Goal: Task Accomplishment & Management: Manage account settings

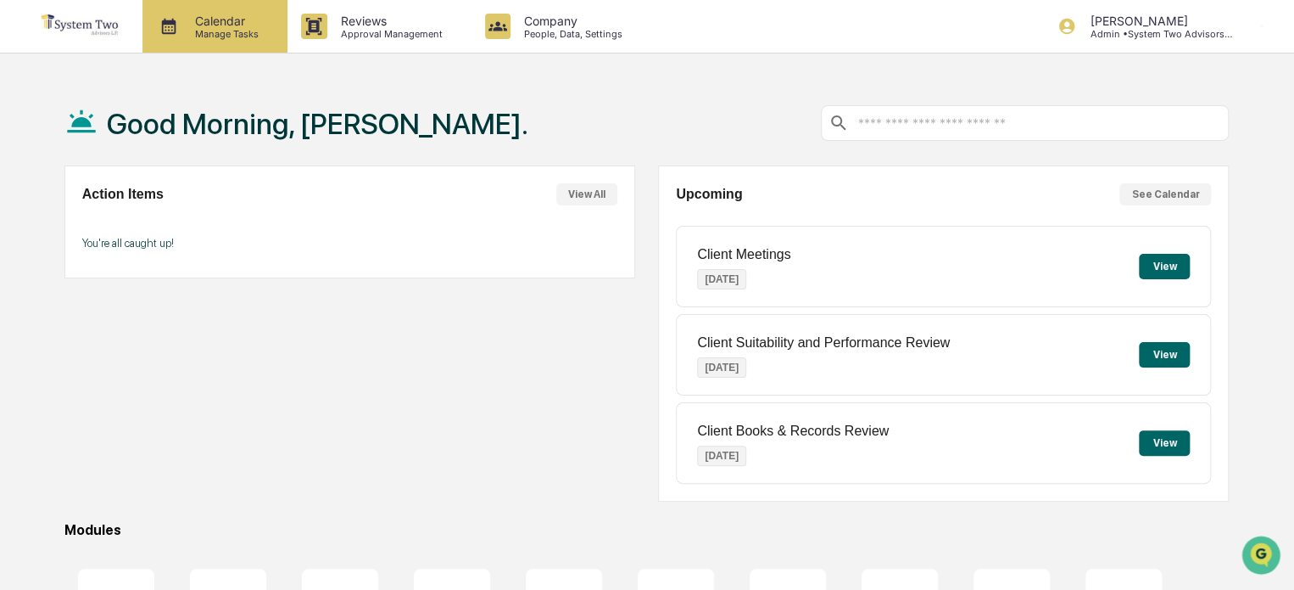
click at [224, 34] on p "Manage Tasks" at bounding box center [225, 34] width 86 height 12
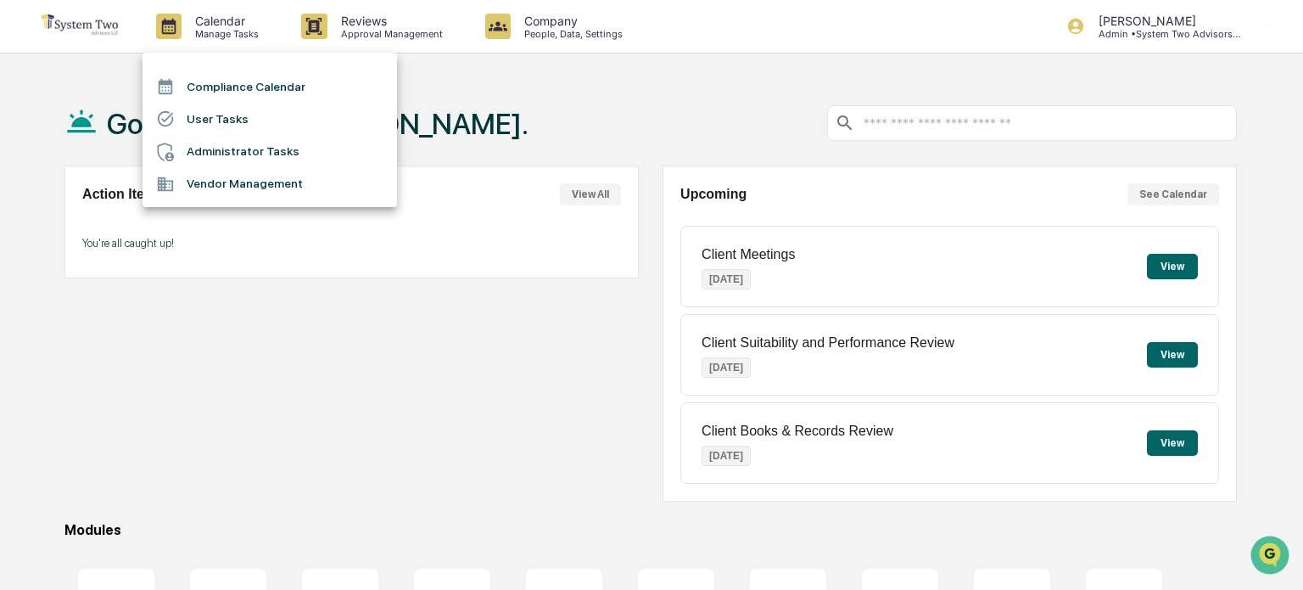
click at [244, 80] on li "Compliance Calendar" at bounding box center [270, 86] width 254 height 32
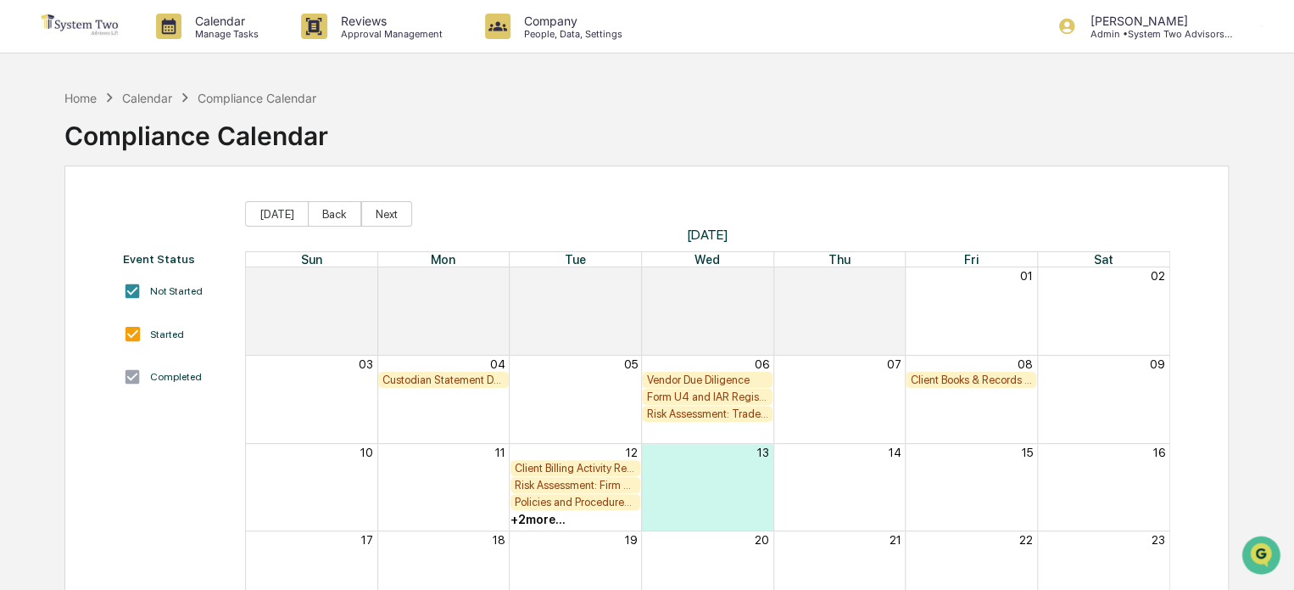
click at [595, 500] on div "Policies and Procedures Review" at bounding box center [576, 501] width 122 height 13
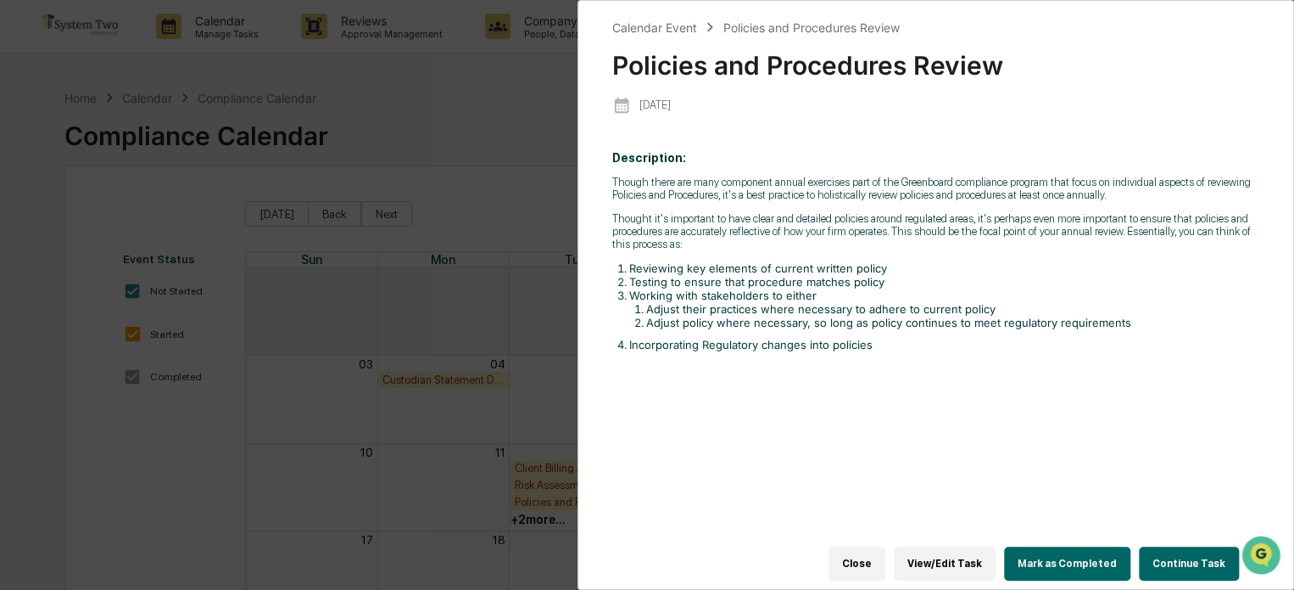
click at [970, 555] on button "View/Edit Task" at bounding box center [945, 563] width 102 height 34
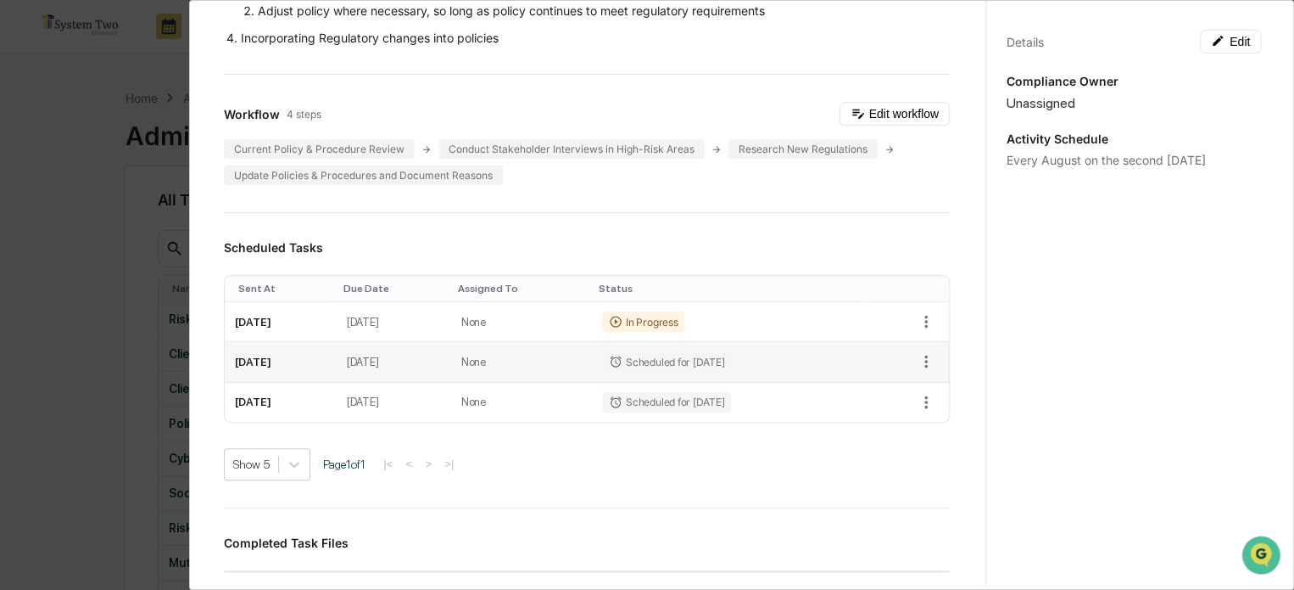
scroll to position [424, 0]
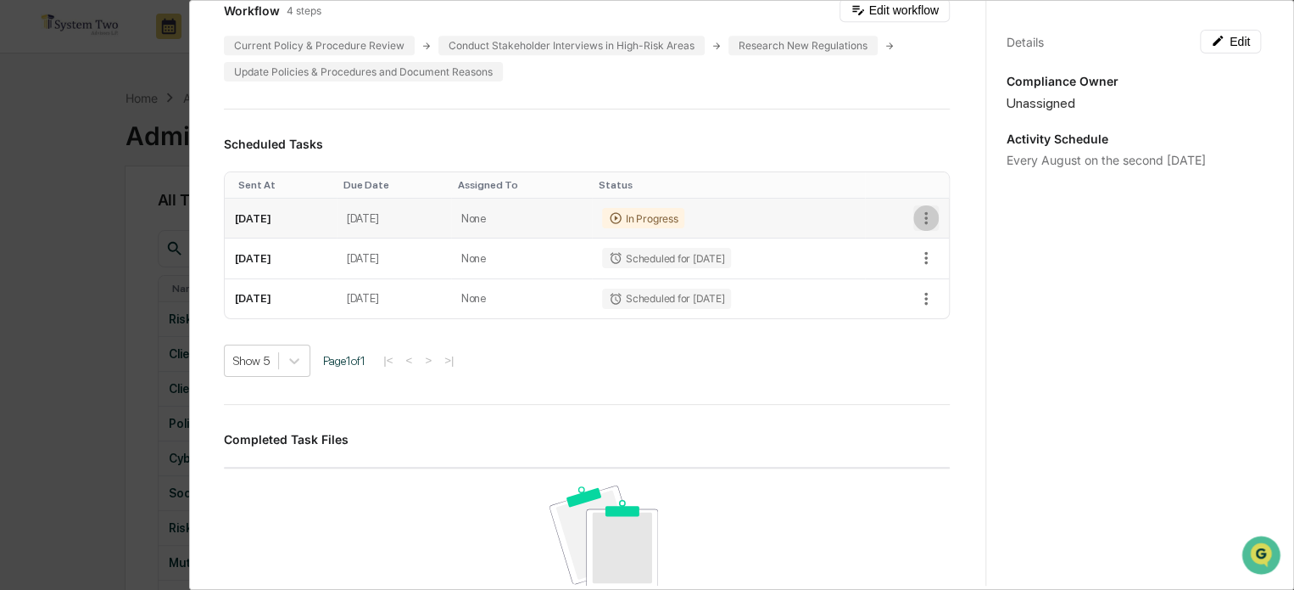
click at [917, 227] on icon "button" at bounding box center [926, 218] width 19 height 19
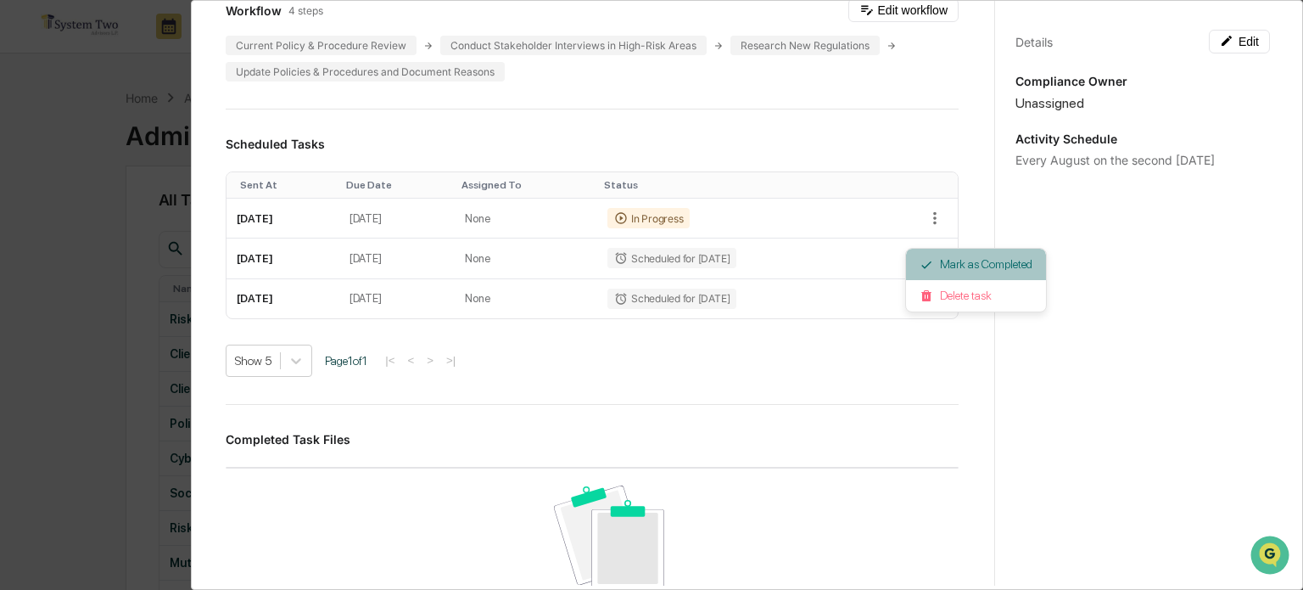
click at [961, 265] on li "Mark as Completed" at bounding box center [976, 264] width 140 height 31
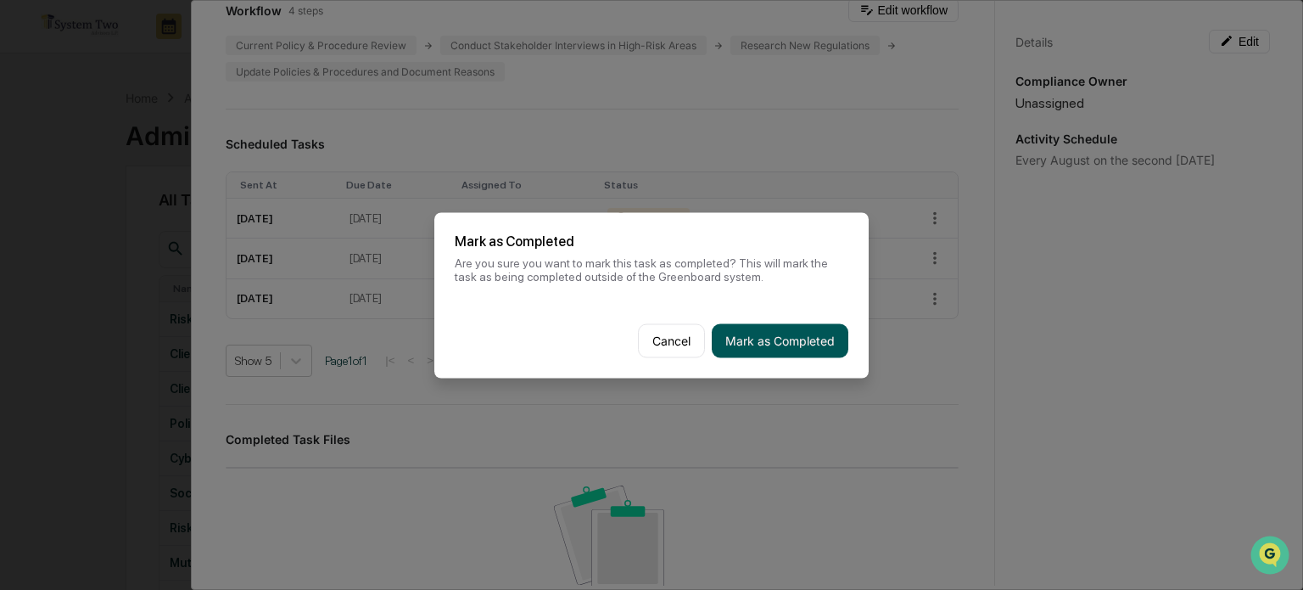
click at [784, 342] on button "Mark as Completed" at bounding box center [780, 340] width 137 height 34
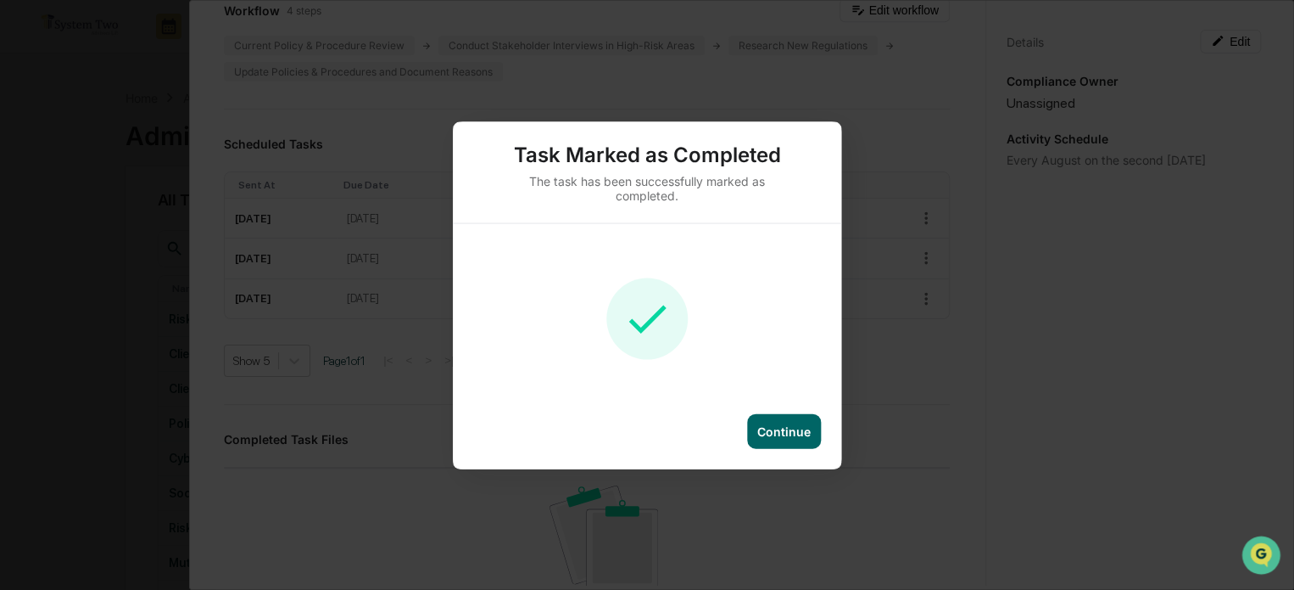
click at [785, 435] on div "Continue" at bounding box center [783, 430] width 53 height 14
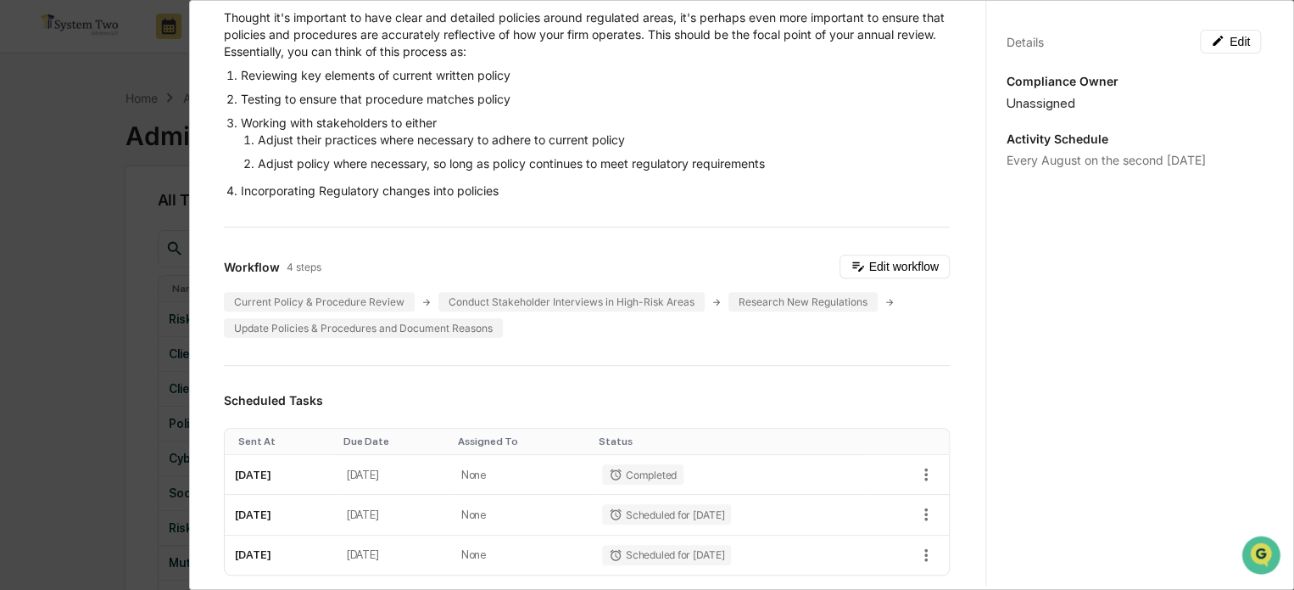
scroll to position [0, 0]
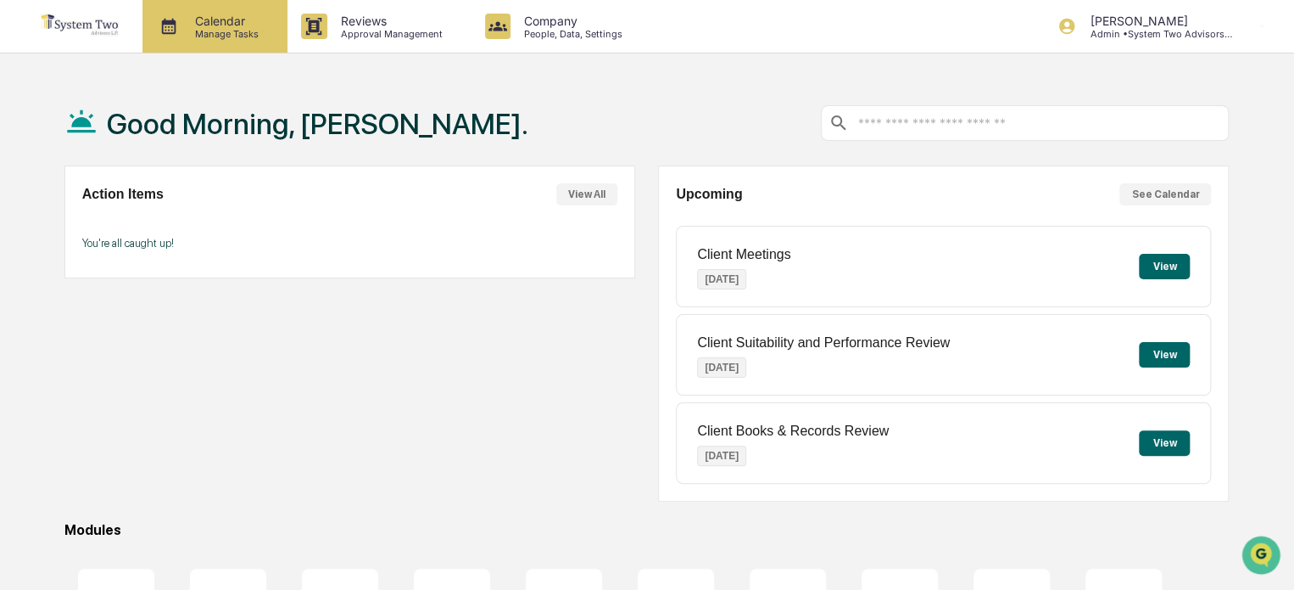
click at [244, 19] on p "Calendar" at bounding box center [225, 21] width 86 height 14
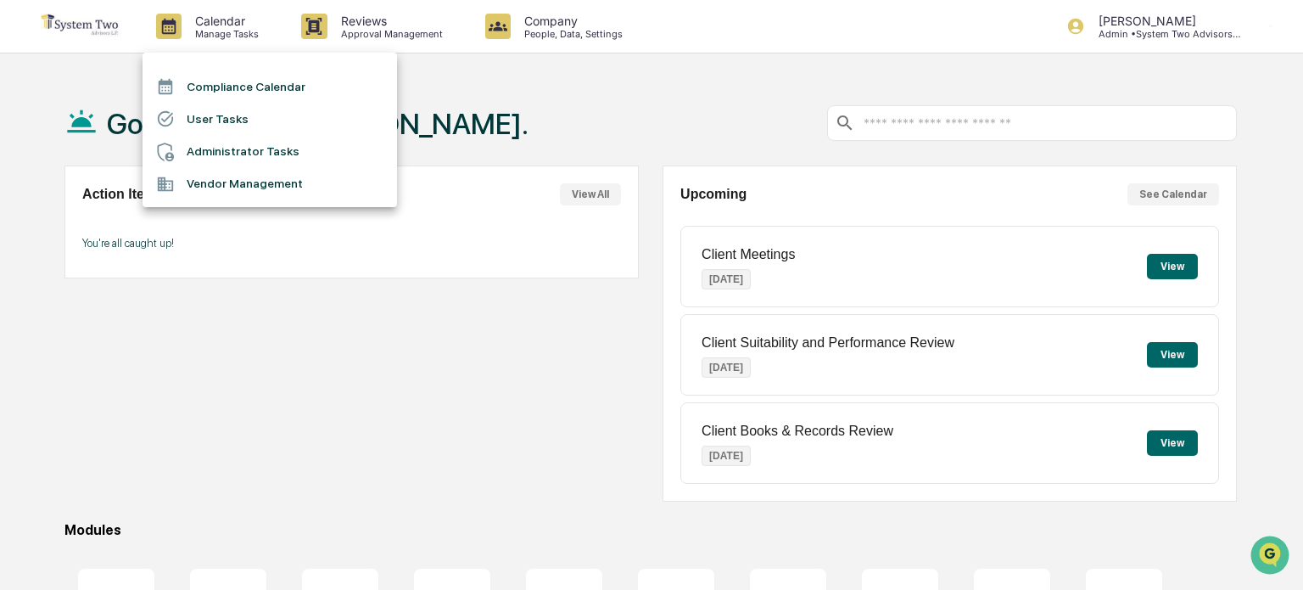
click at [293, 85] on li "Compliance Calendar" at bounding box center [270, 86] width 254 height 32
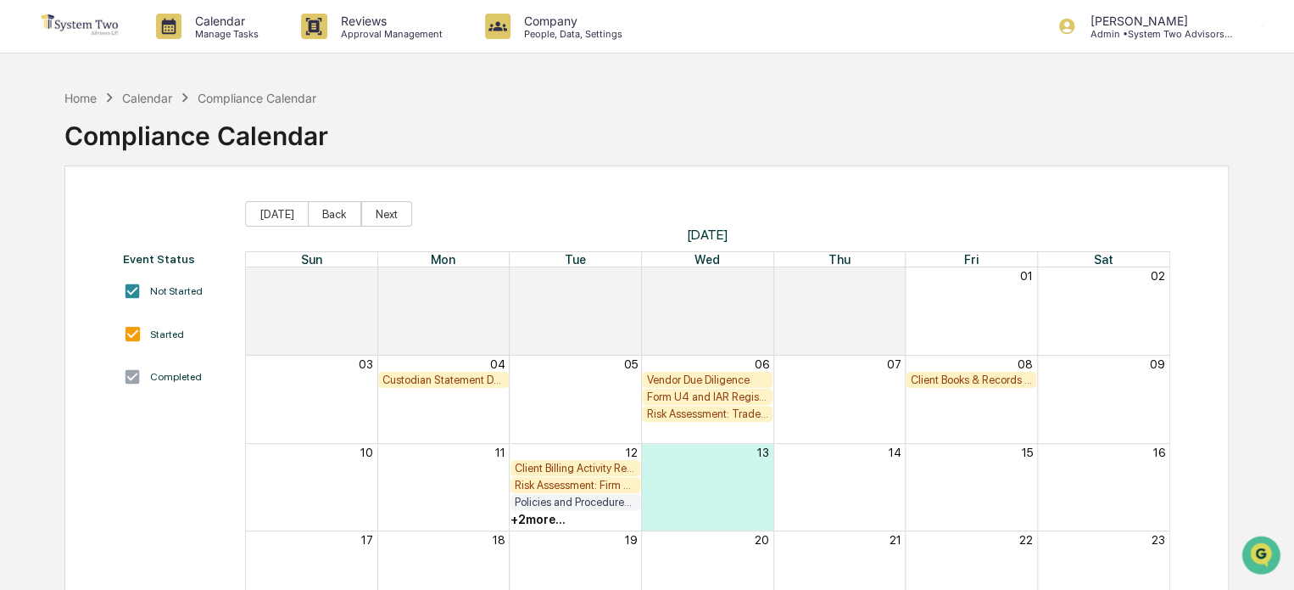
click at [551, 517] on div "+ 2 more..." at bounding box center [538, 519] width 55 height 14
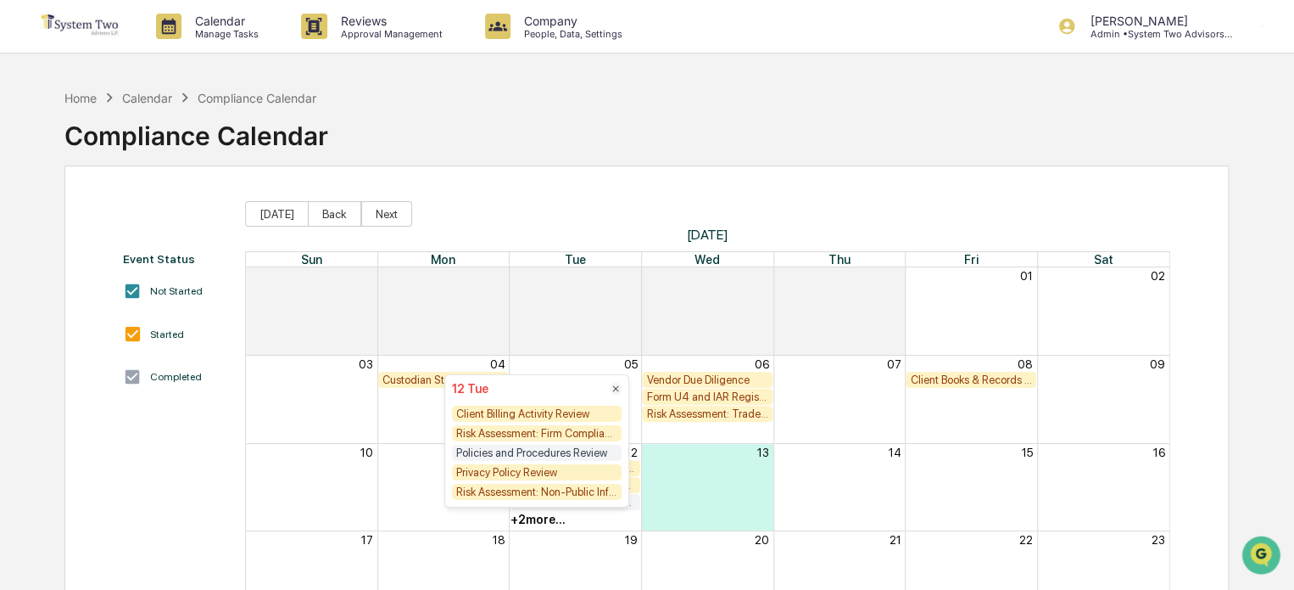
click at [556, 471] on div "Privacy Policy Review" at bounding box center [537, 472] width 170 height 16
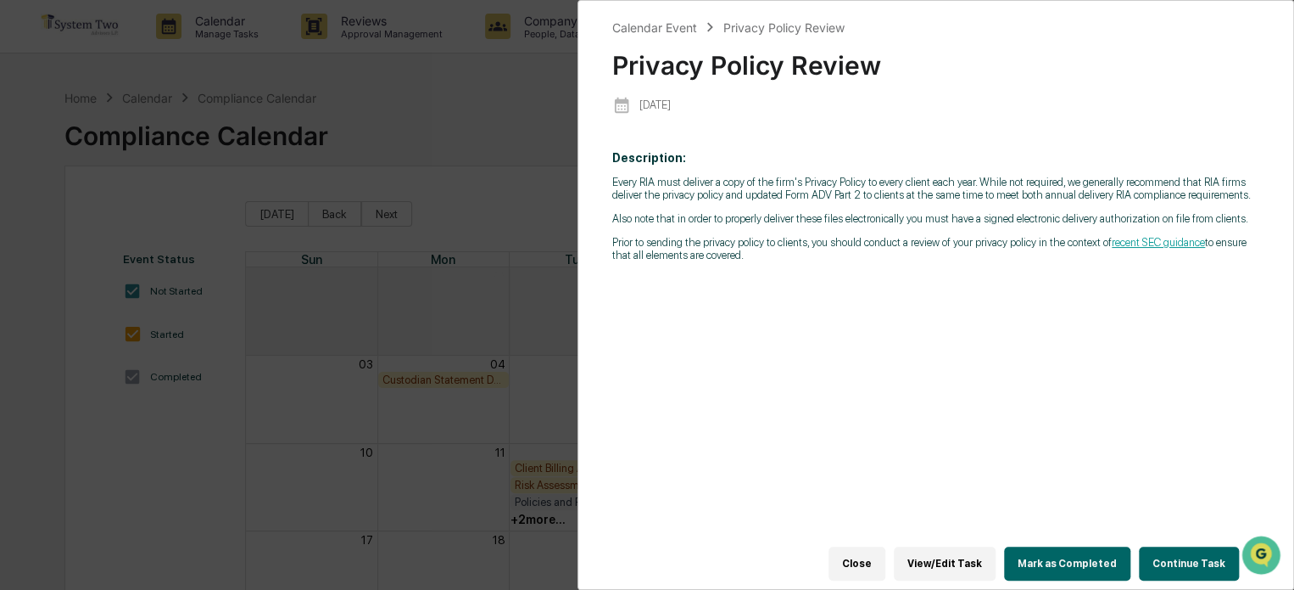
click at [1097, 555] on button "Mark as Completed" at bounding box center [1067, 563] width 126 height 34
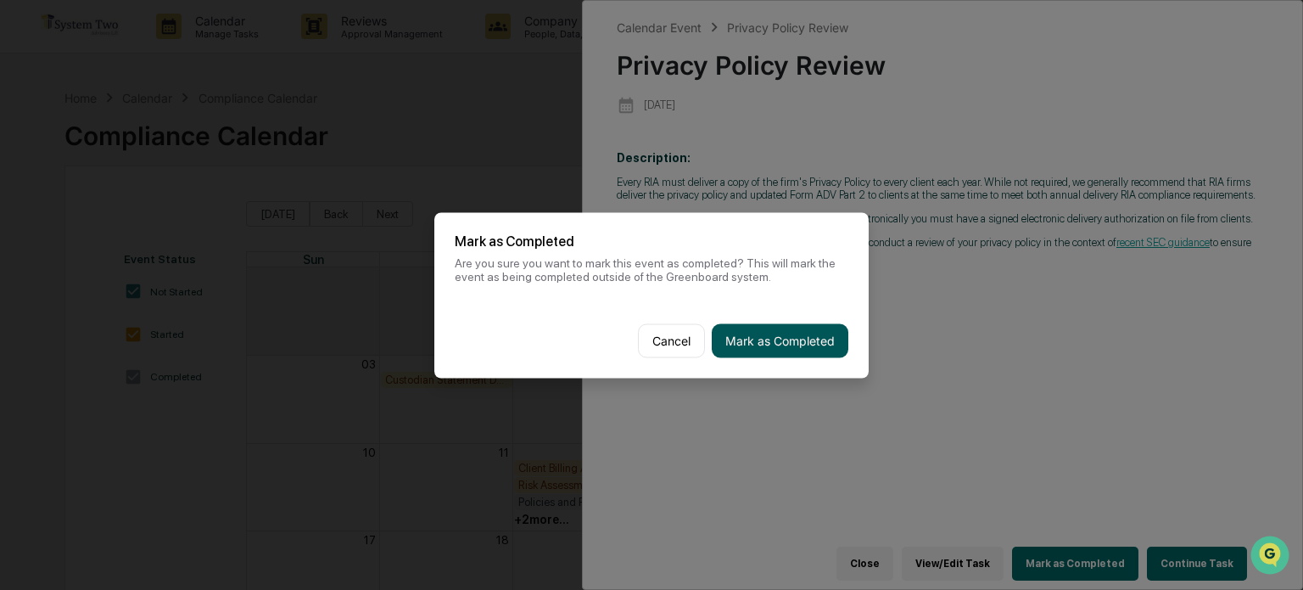
click at [812, 336] on button "Mark as Completed" at bounding box center [780, 340] width 137 height 34
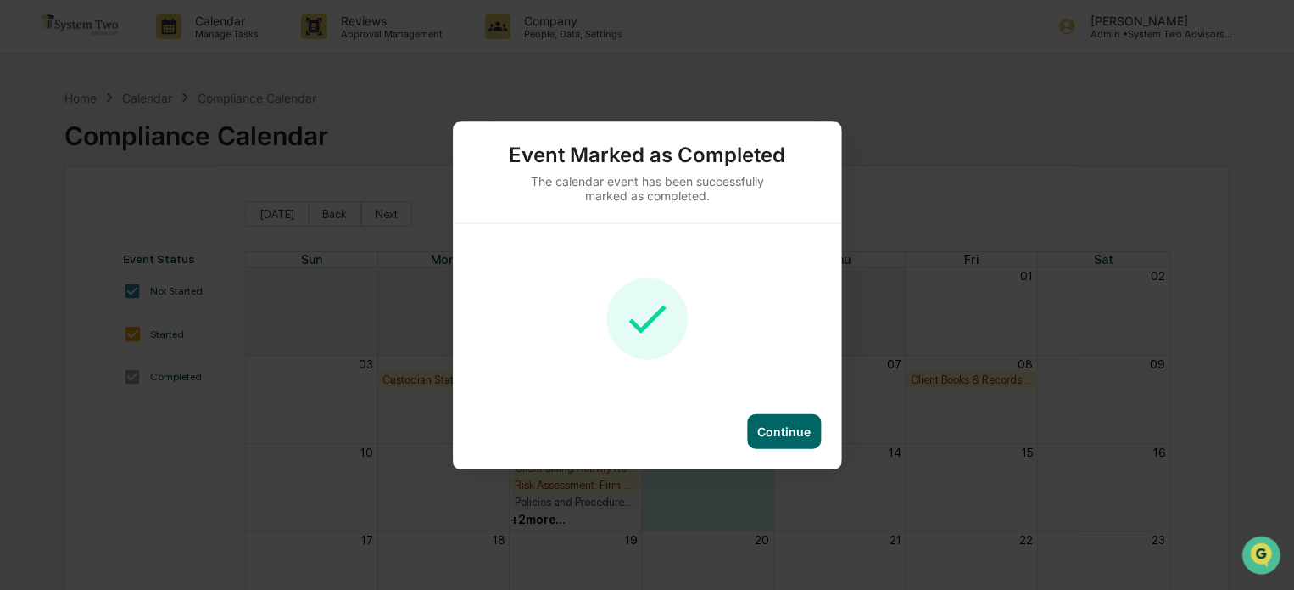
drag, startPoint x: 811, startPoint y: 420, endPoint x: 794, endPoint y: 420, distance: 17.0
click at [809, 420] on div "Continue" at bounding box center [784, 430] width 74 height 35
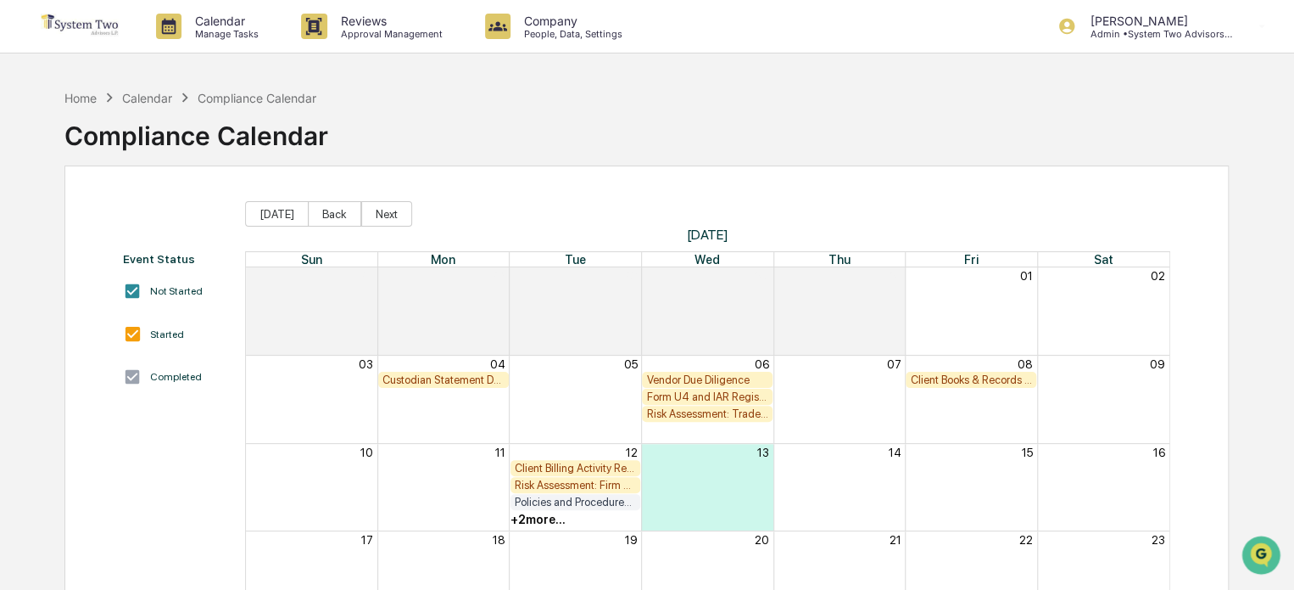
click at [571, 519] on div "+ 2 more..." at bounding box center [576, 519] width 132 height 17
click at [545, 516] on div "+ 2 more..." at bounding box center [538, 519] width 55 height 14
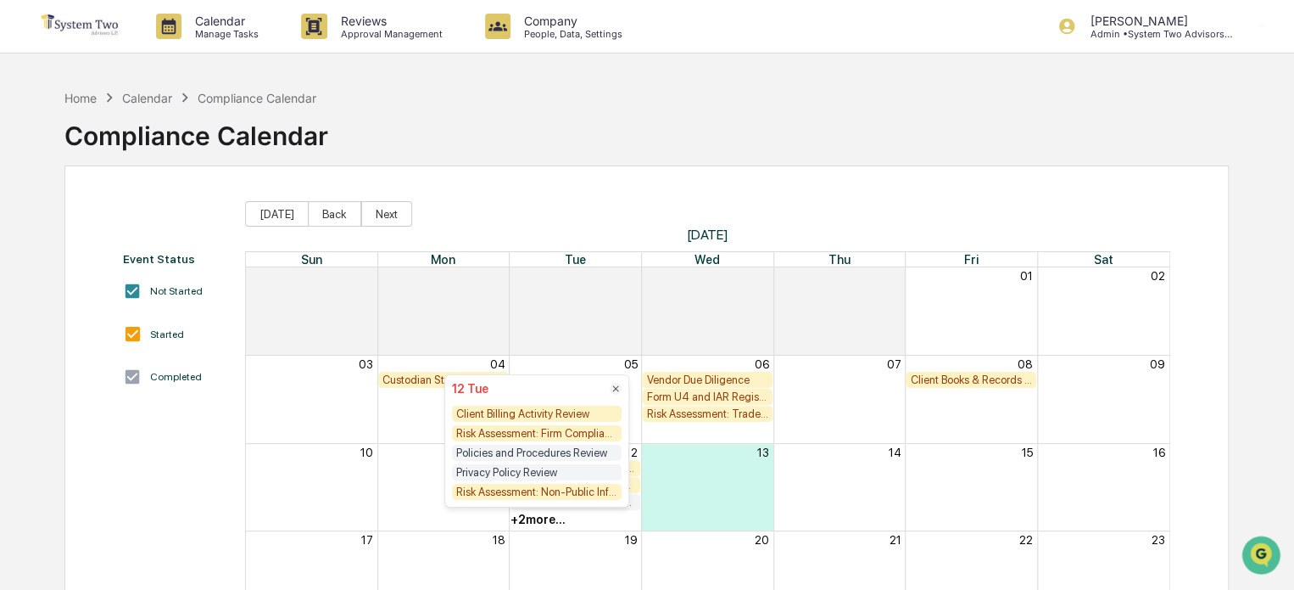
click at [539, 494] on div "Risk Assessment: Non-Public Information" at bounding box center [537, 492] width 170 height 16
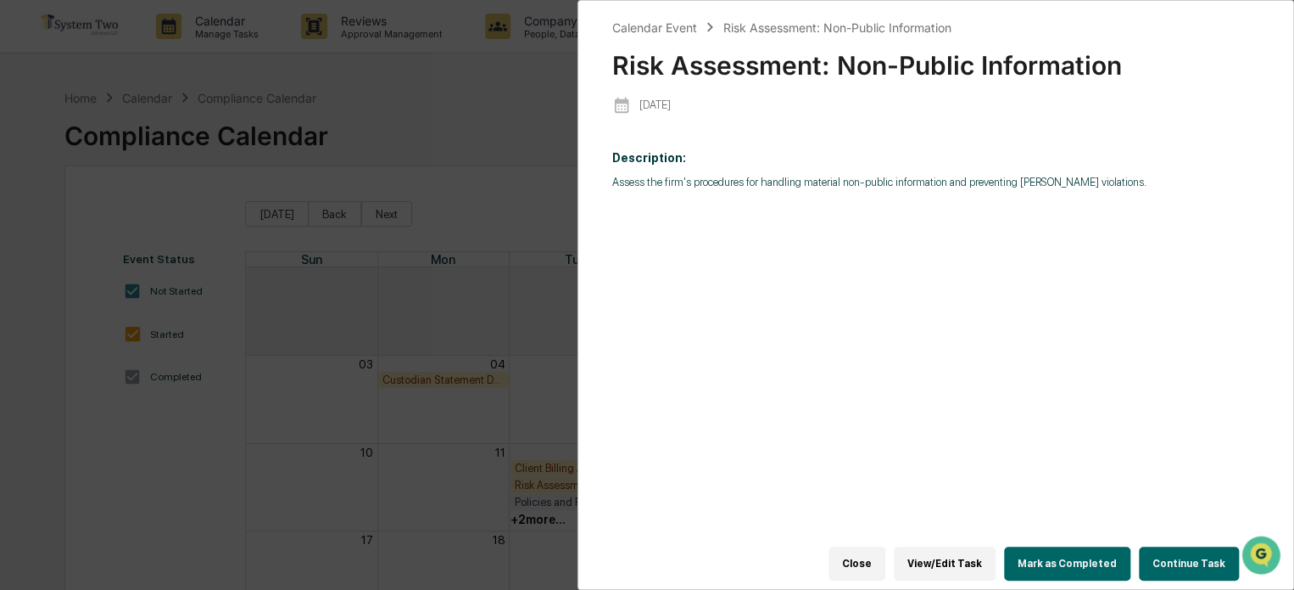
click at [1059, 556] on button "Mark as Completed" at bounding box center [1067, 563] width 126 height 34
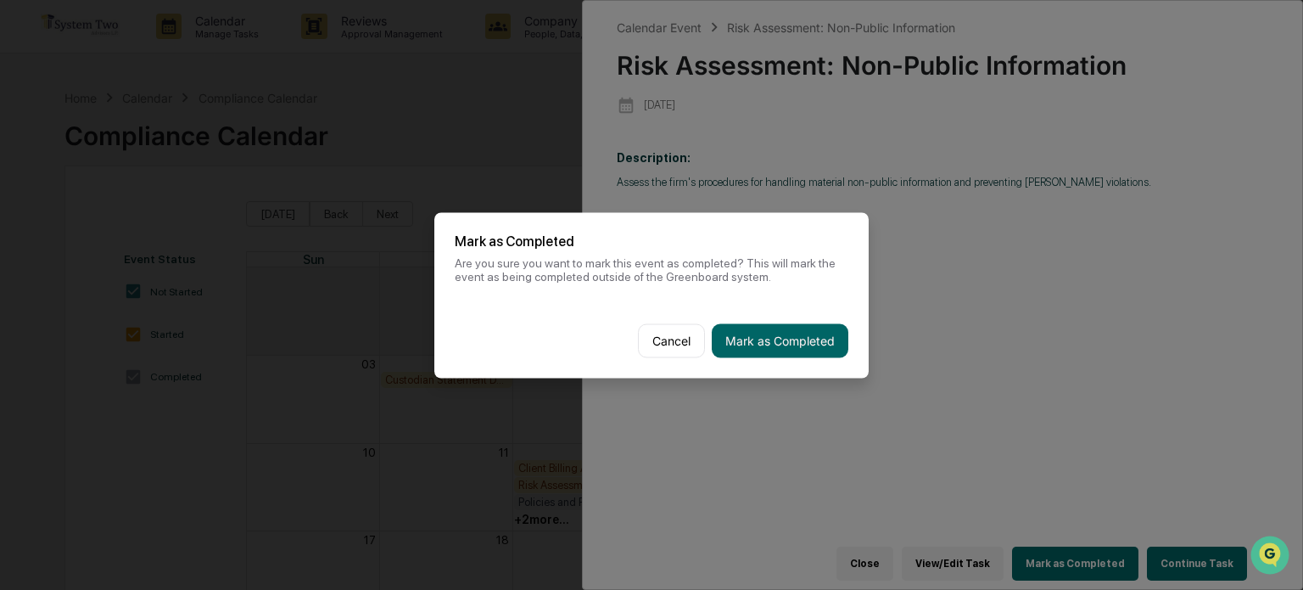
click at [825, 345] on button "Mark as Completed" at bounding box center [780, 340] width 137 height 34
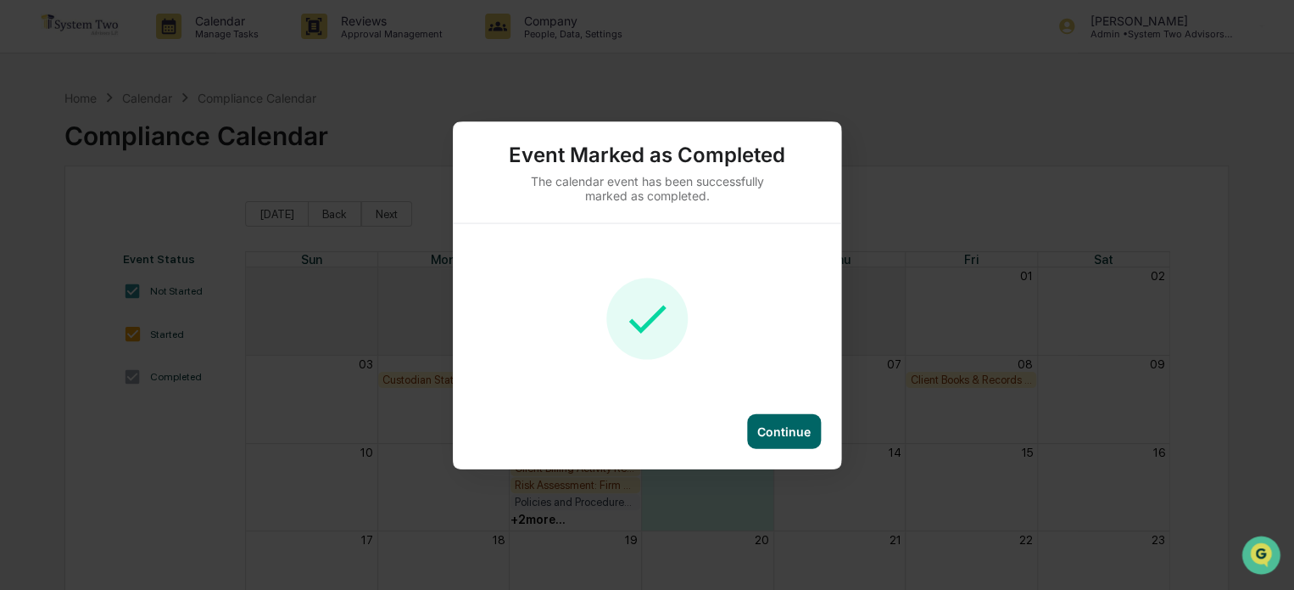
click at [802, 428] on div "Continue" at bounding box center [783, 430] width 53 height 14
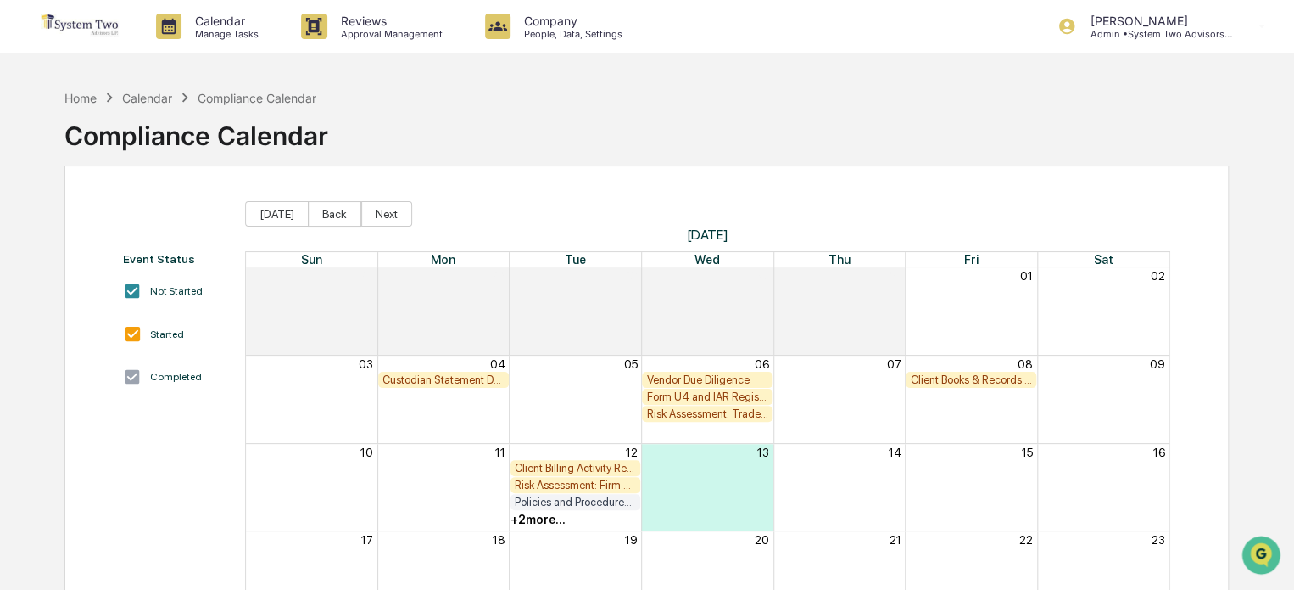
click at [587, 481] on div "Risk Assessment: Firm Compliance/Fiduciary Duty" at bounding box center [576, 484] width 122 height 13
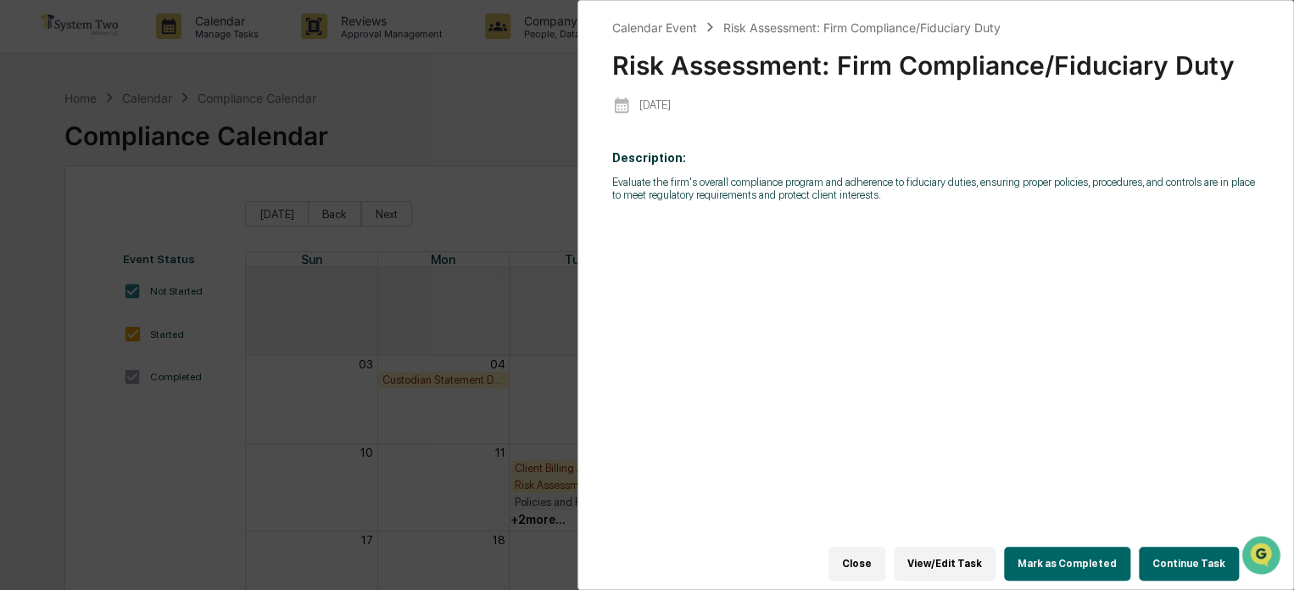
click at [1096, 552] on button "Mark as Completed" at bounding box center [1067, 563] width 126 height 34
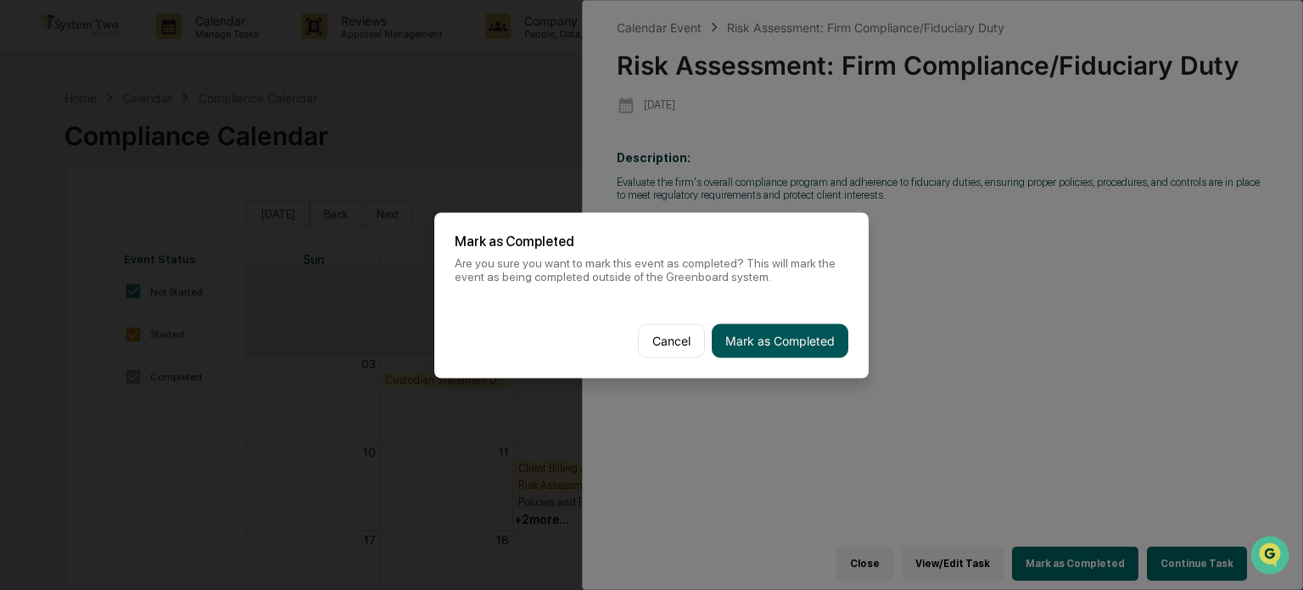
click at [802, 335] on button "Mark as Completed" at bounding box center [780, 340] width 137 height 34
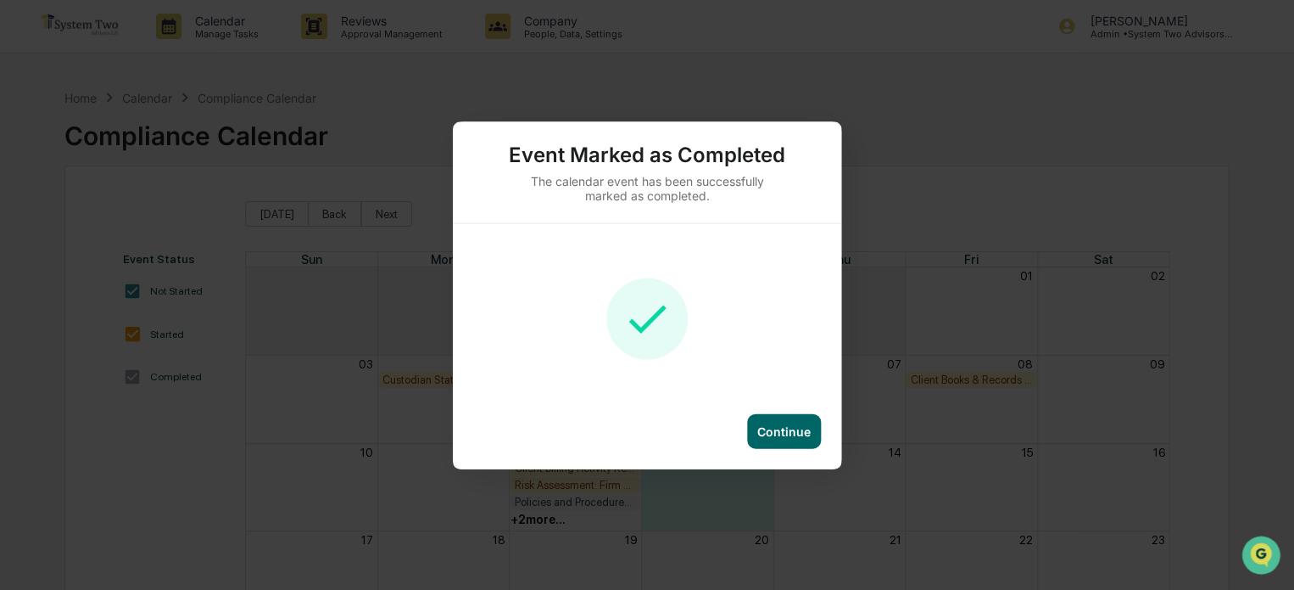
click at [797, 440] on div "Continue" at bounding box center [784, 430] width 74 height 35
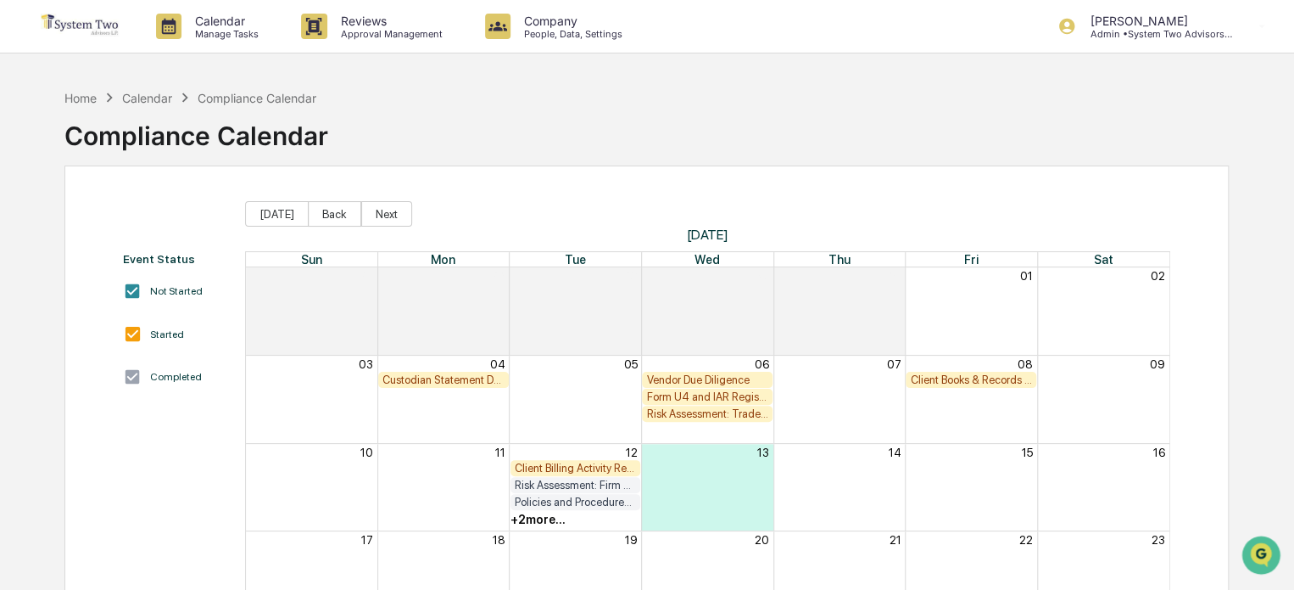
click at [580, 464] on div "Client Billing Activity Review" at bounding box center [576, 467] width 122 height 13
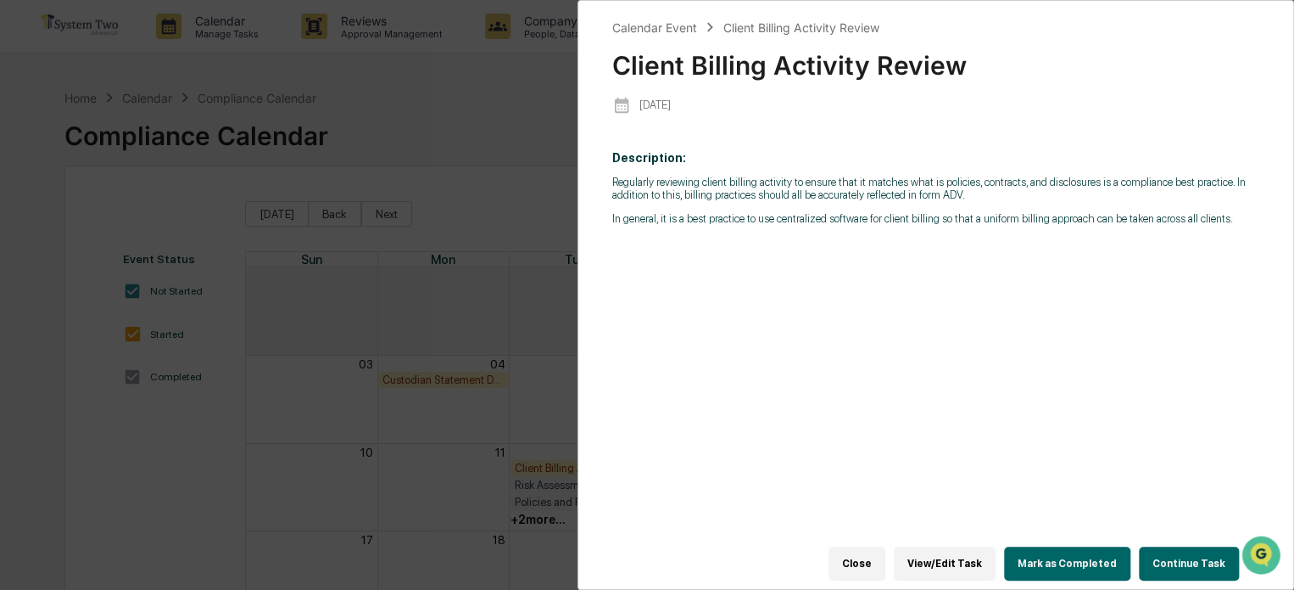
click at [1099, 546] on button "Mark as Completed" at bounding box center [1067, 563] width 126 height 34
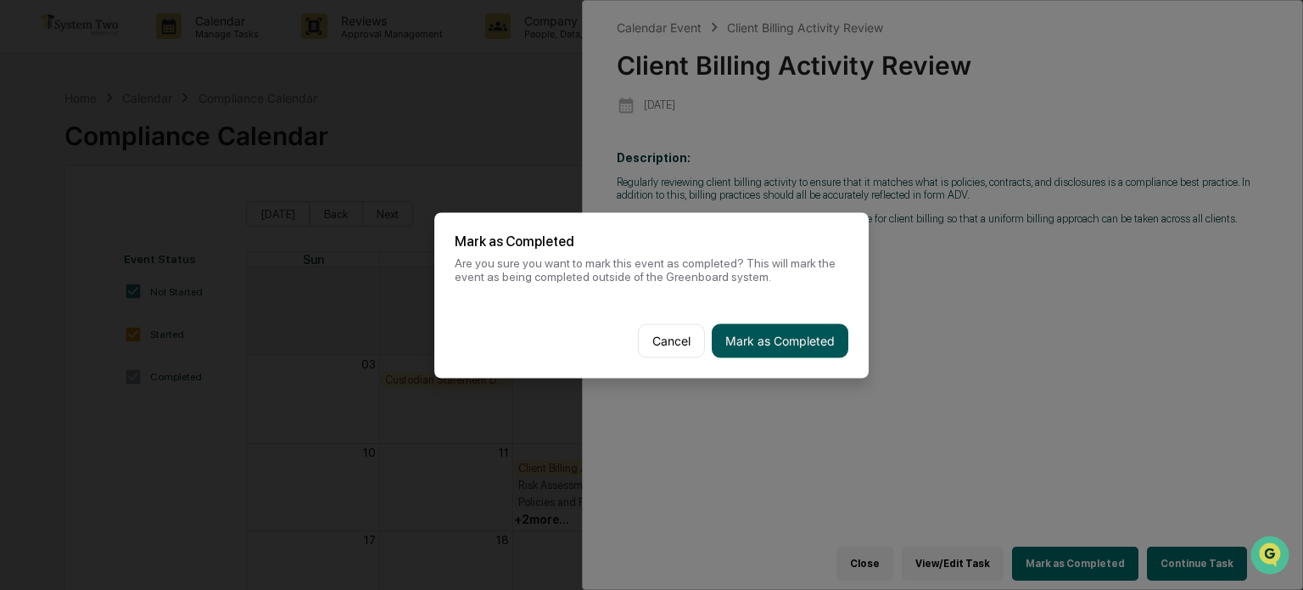
click at [784, 345] on button "Mark as Completed" at bounding box center [780, 340] width 137 height 34
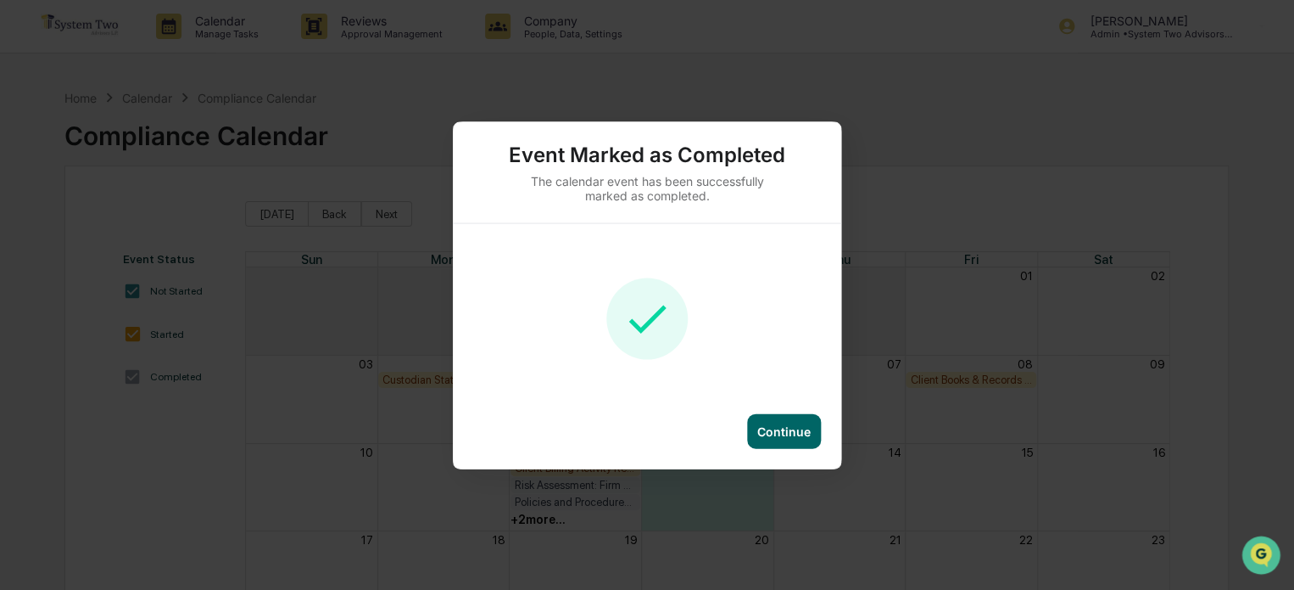
click at [792, 427] on div "Continue" at bounding box center [783, 430] width 53 height 14
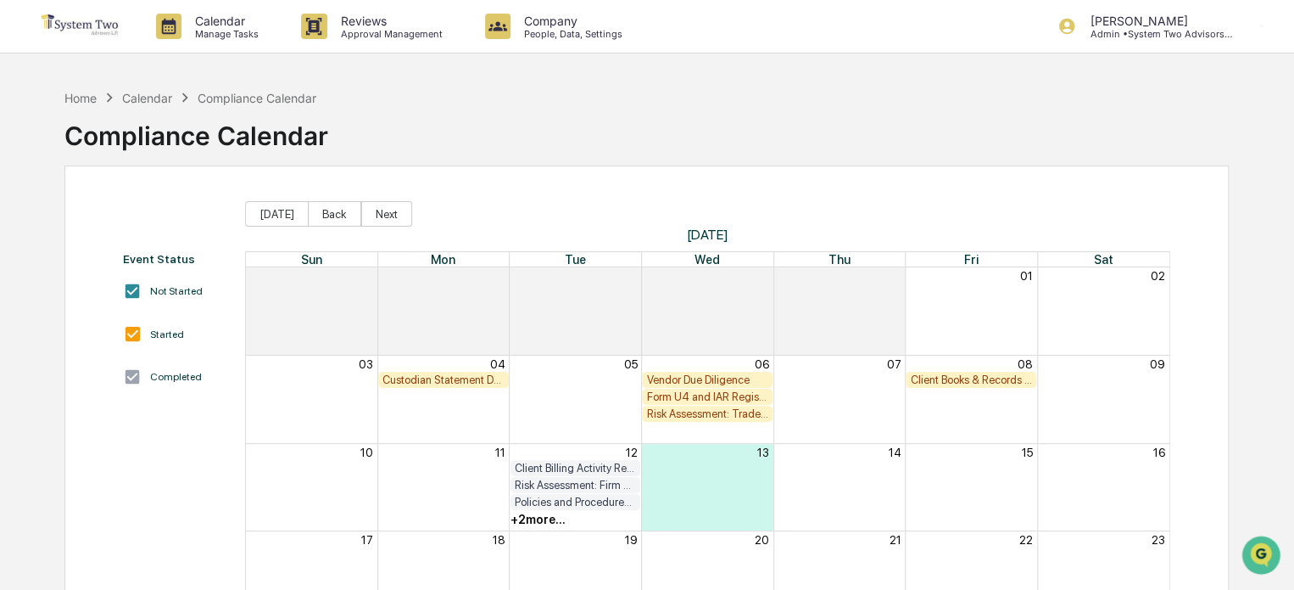
click at [950, 377] on div "Client Books & Records Review" at bounding box center [971, 379] width 122 height 13
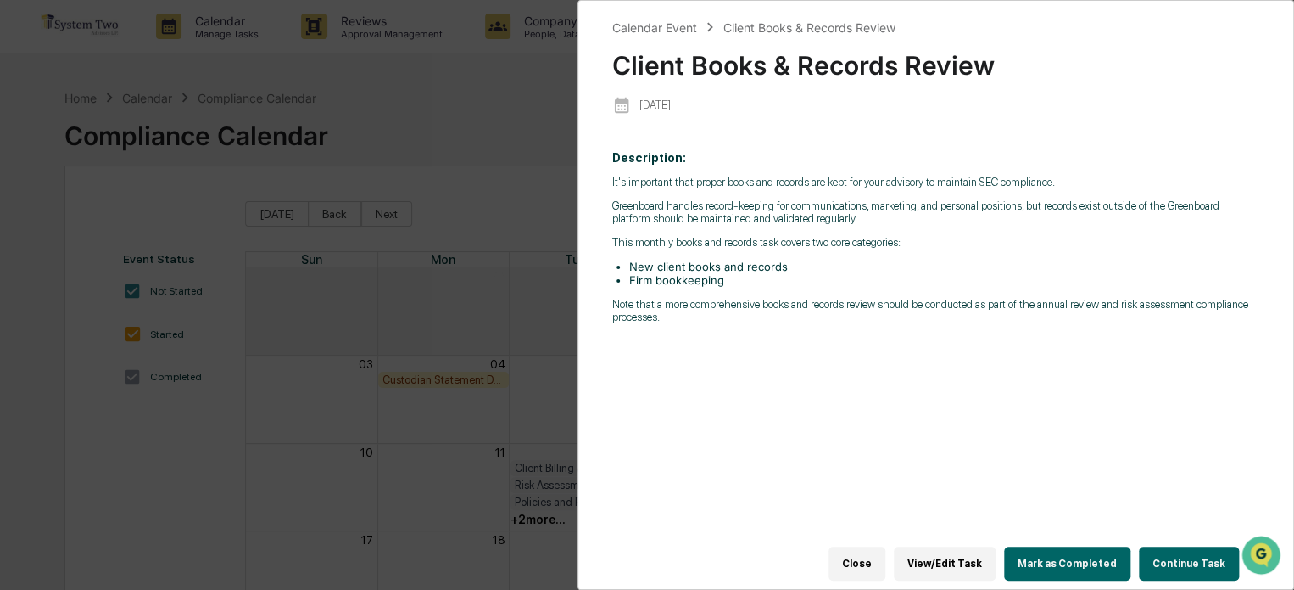
click at [1060, 551] on button "Mark as Completed" at bounding box center [1067, 563] width 126 height 34
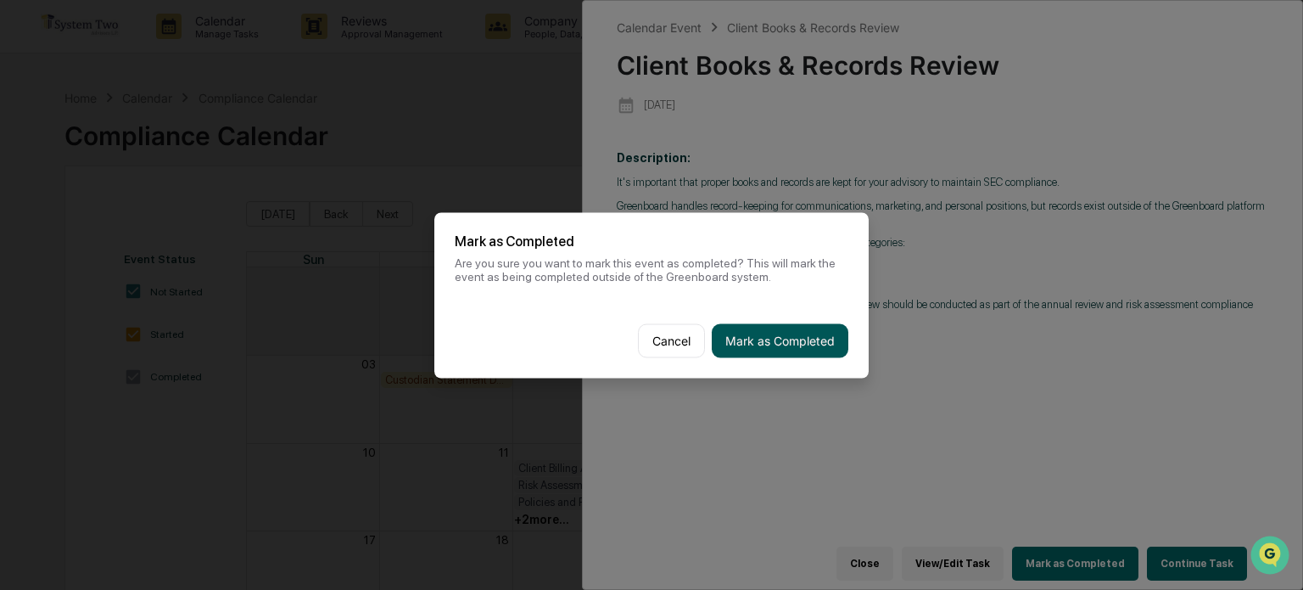
click at [824, 348] on button "Mark as Completed" at bounding box center [780, 340] width 137 height 34
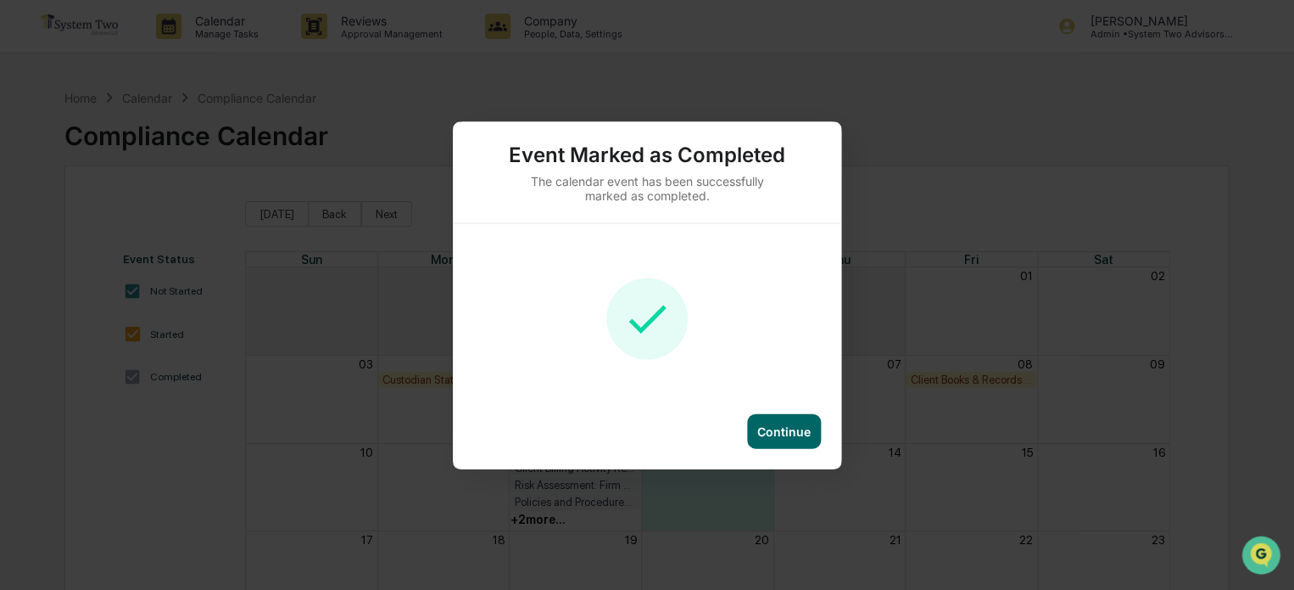
click at [785, 430] on div "Continue" at bounding box center [783, 430] width 53 height 14
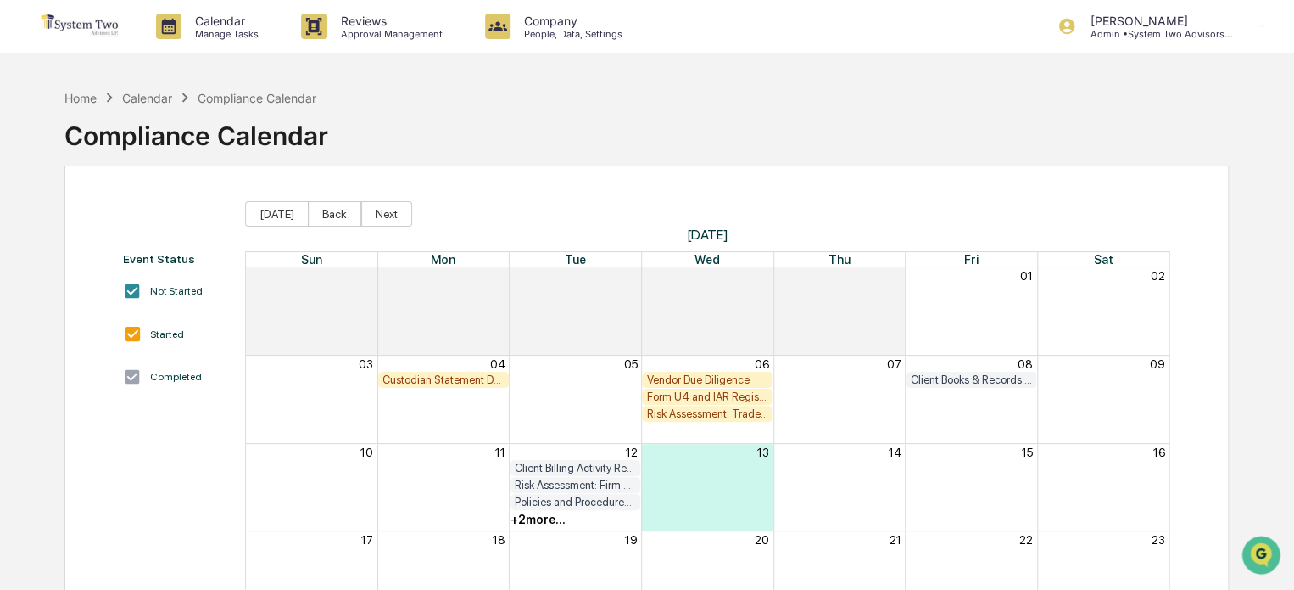
click at [705, 381] on div "Vendor Due Diligence" at bounding box center [707, 379] width 122 height 13
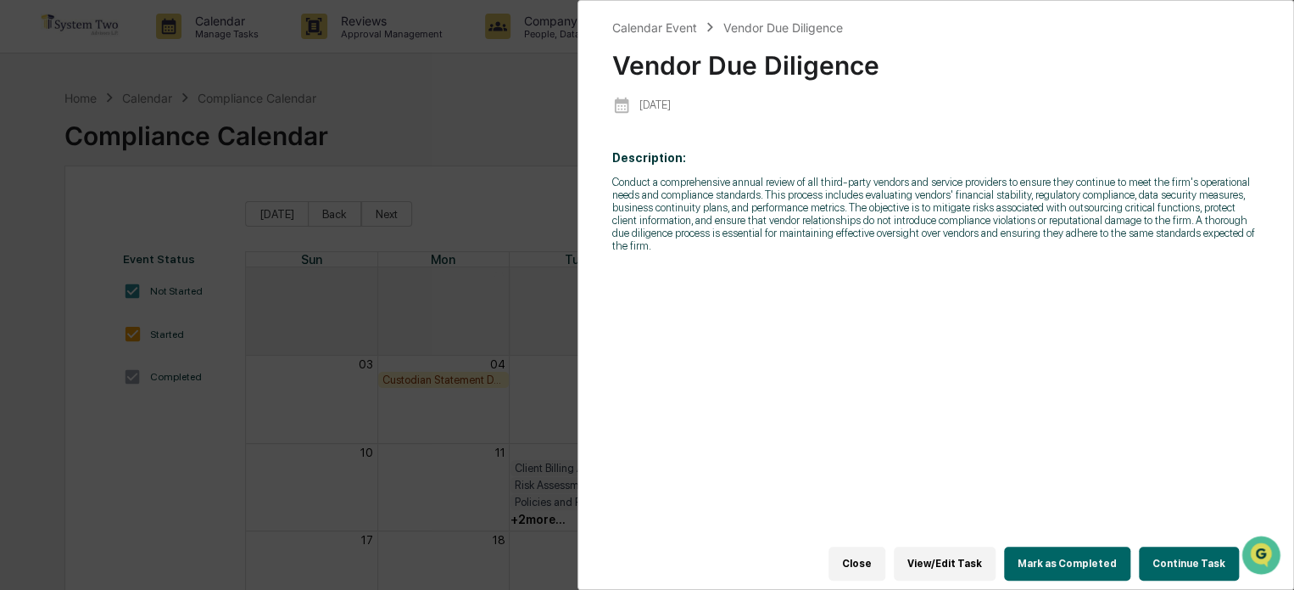
click at [1064, 558] on button "Mark as Completed" at bounding box center [1067, 563] width 126 height 34
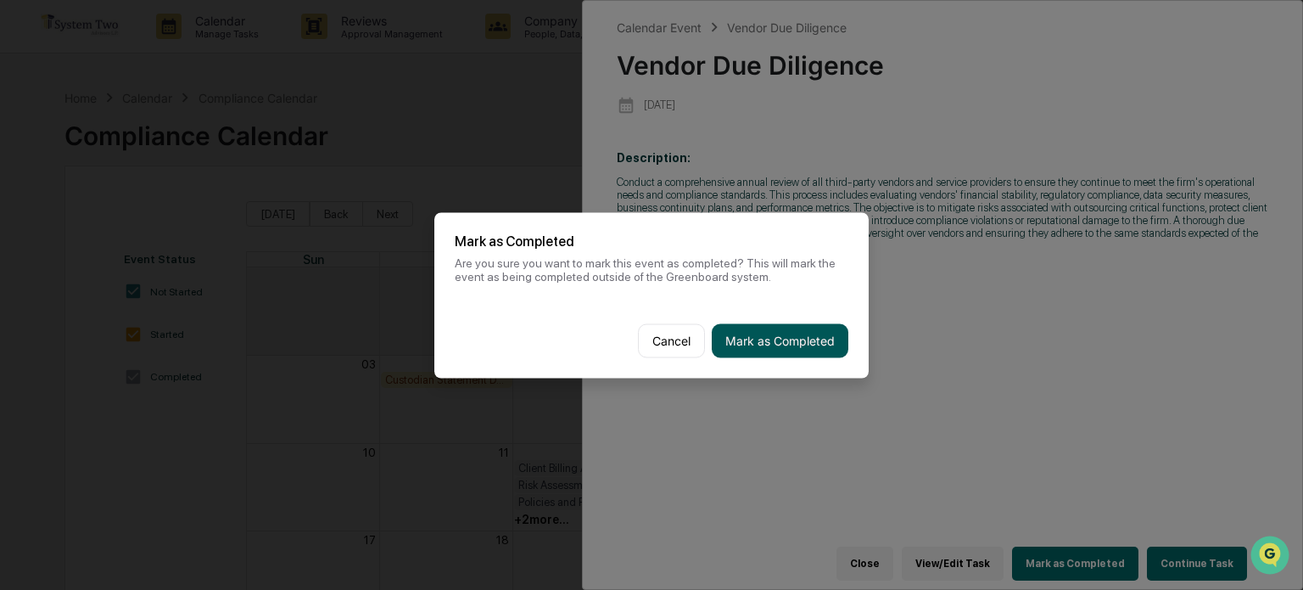
click at [821, 349] on button "Mark as Completed" at bounding box center [780, 340] width 137 height 34
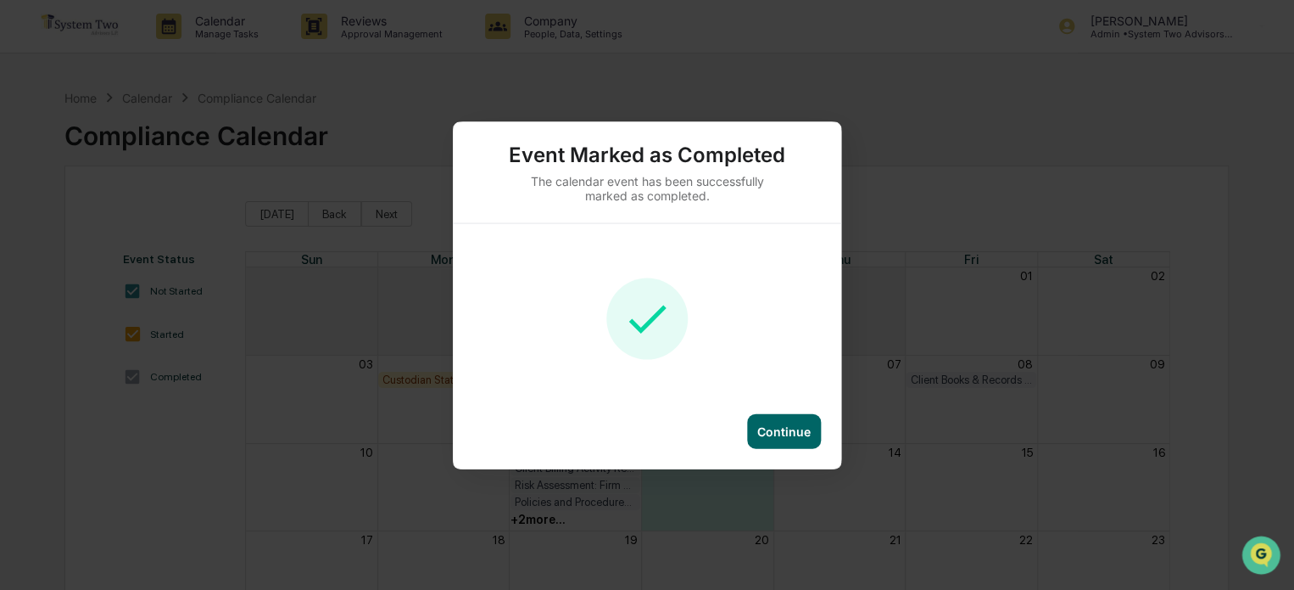
click at [811, 421] on div "Continue" at bounding box center [784, 430] width 74 height 35
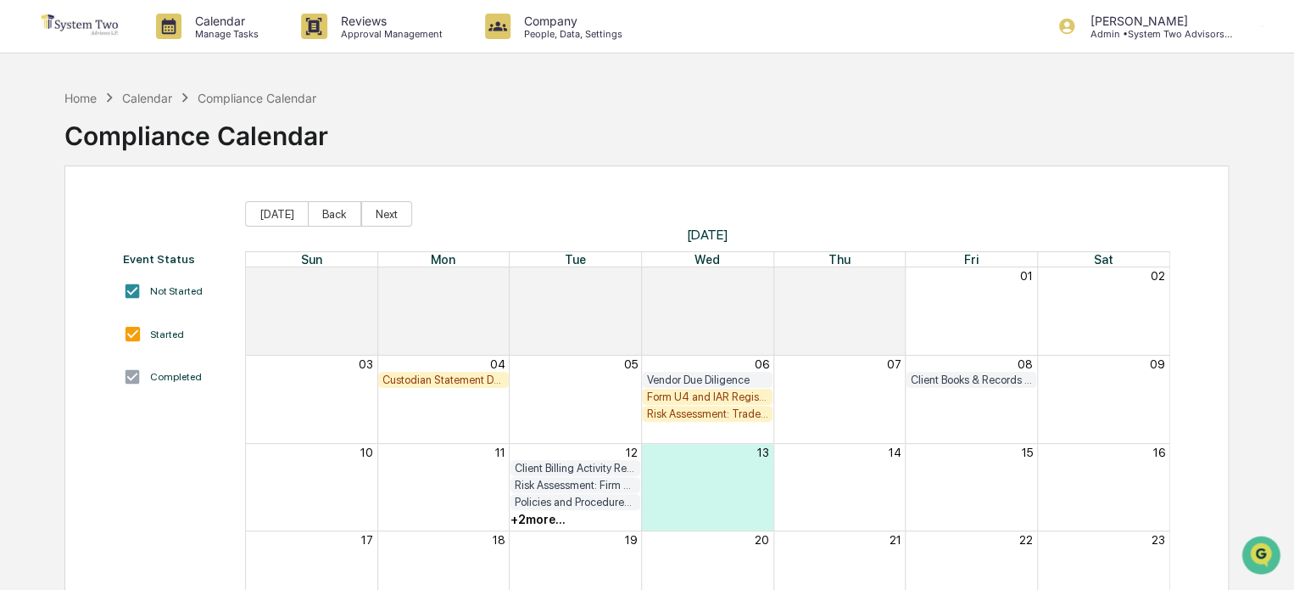
click at [719, 394] on div "Form U4 and IAR Registration Review" at bounding box center [707, 396] width 122 height 13
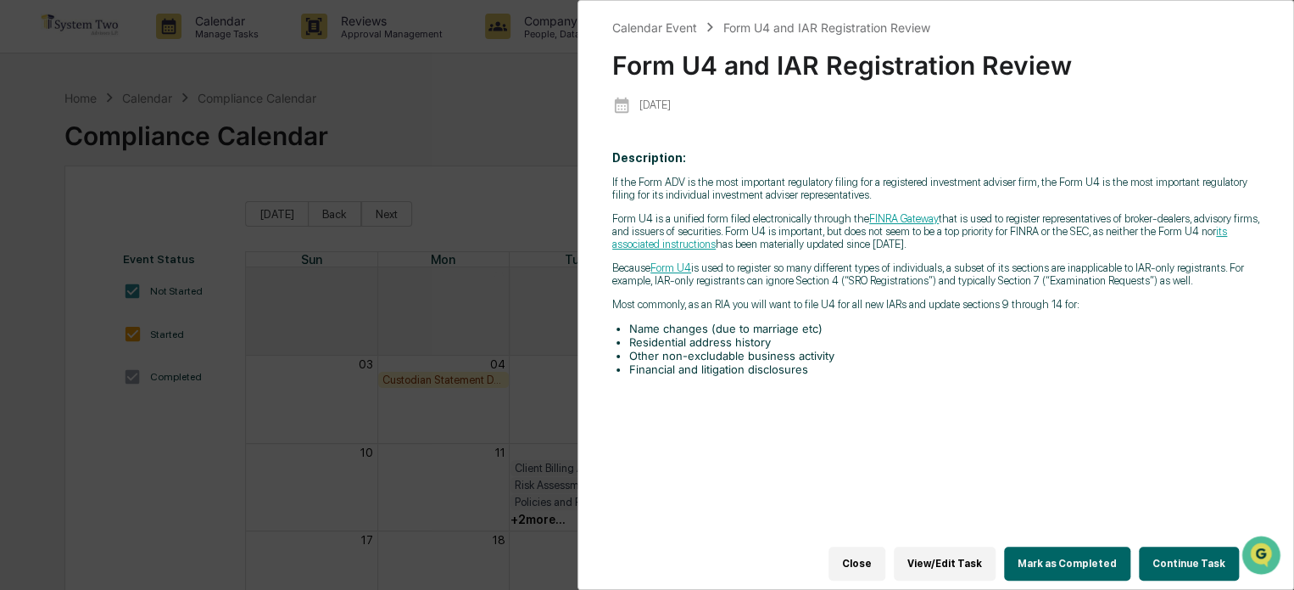
click at [1065, 549] on button "Mark as Completed" at bounding box center [1067, 563] width 126 height 34
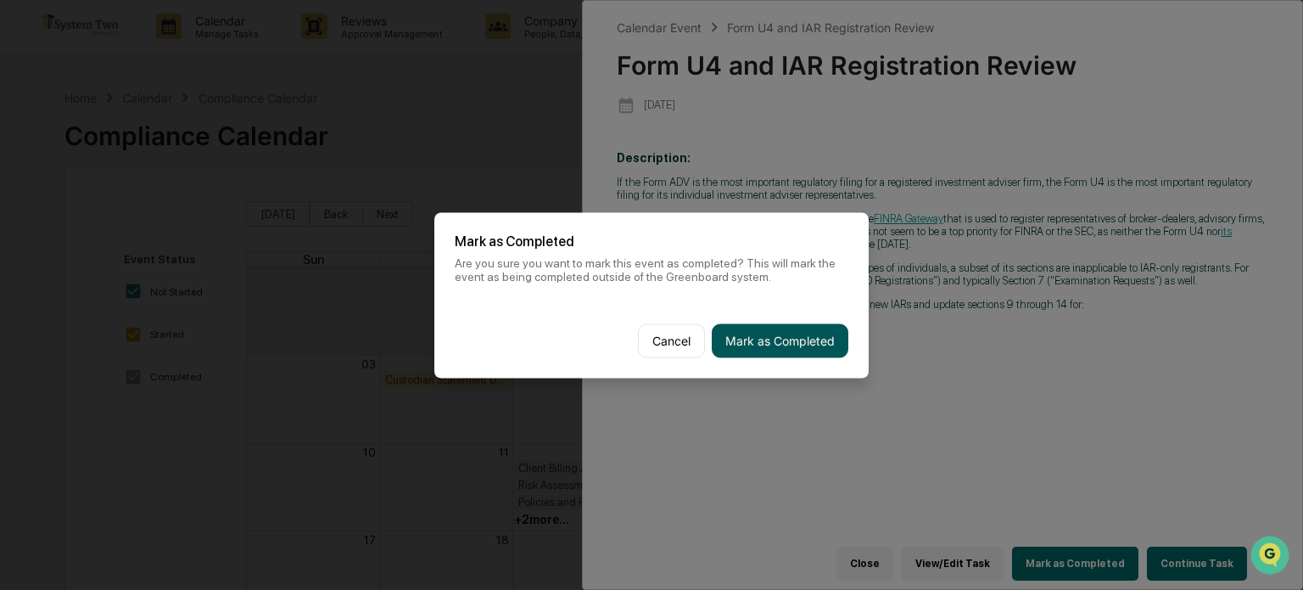
click at [749, 338] on button "Mark as Completed" at bounding box center [780, 340] width 137 height 34
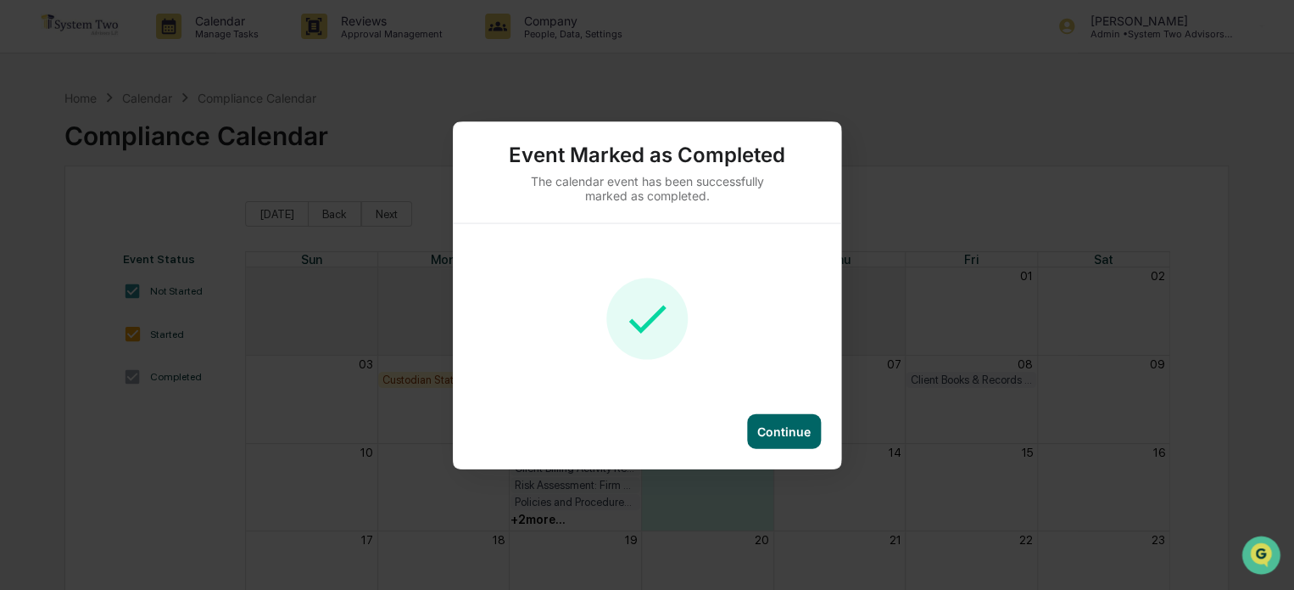
click at [797, 418] on div "Continue" at bounding box center [784, 430] width 74 height 35
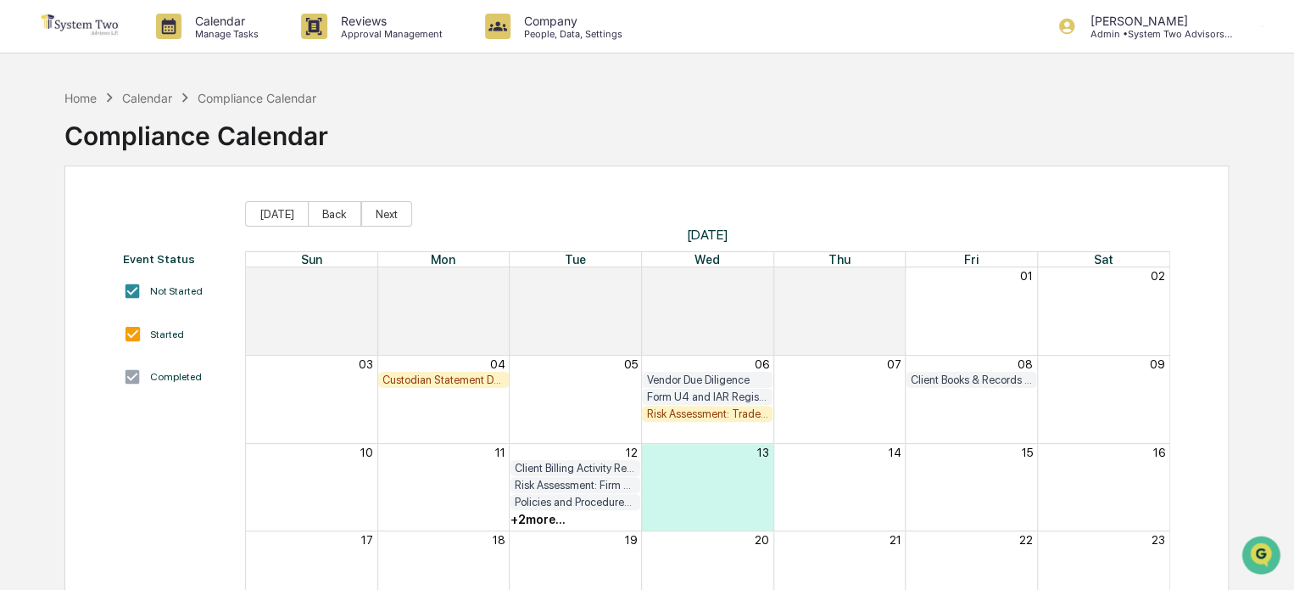
click at [696, 412] on div "Risk Assessment: Trade/Best Execution" at bounding box center [707, 413] width 122 height 13
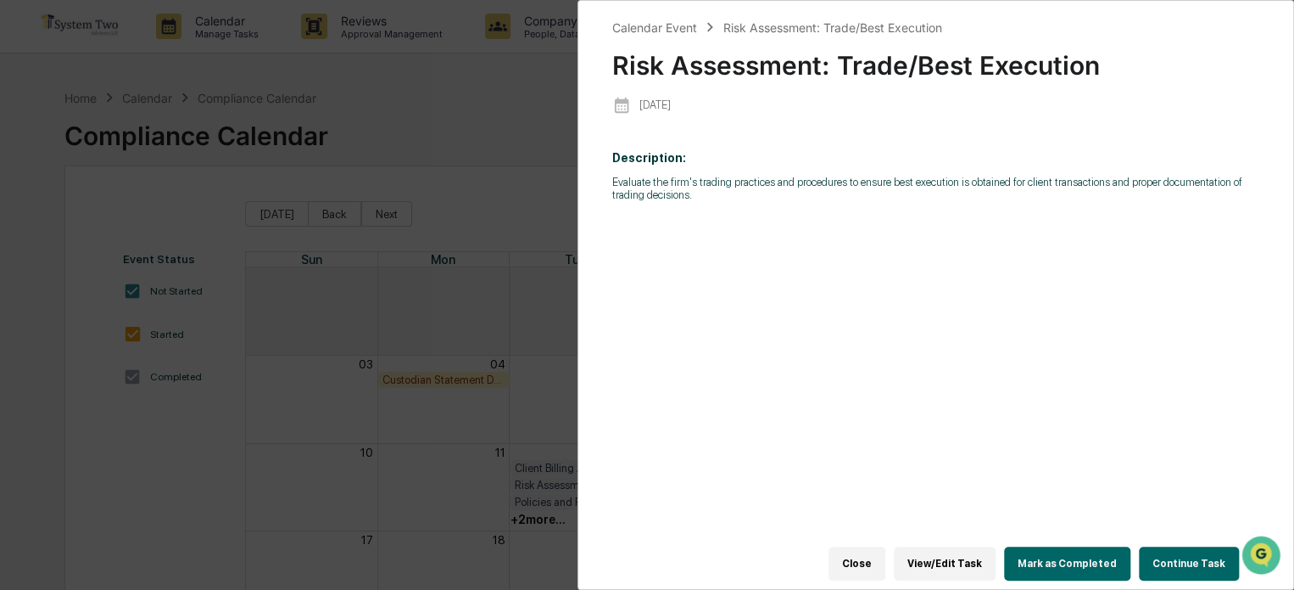
click at [1076, 552] on button "Mark as Completed" at bounding box center [1067, 563] width 126 height 34
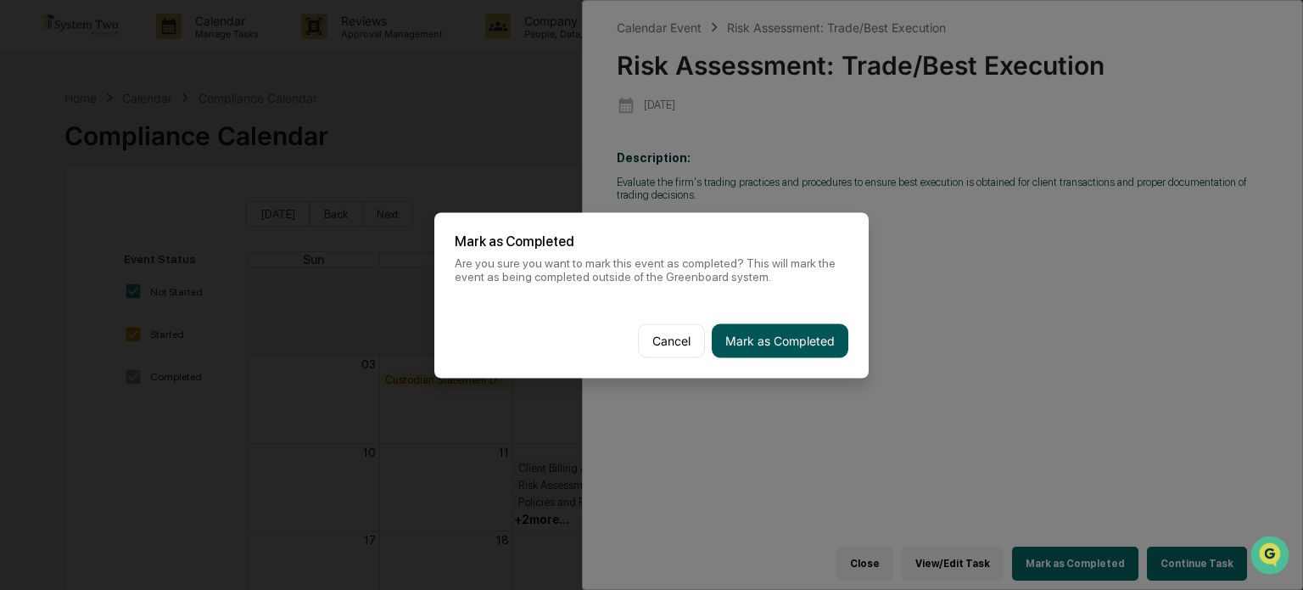
click at [823, 338] on button "Mark as Completed" at bounding box center [780, 340] width 137 height 34
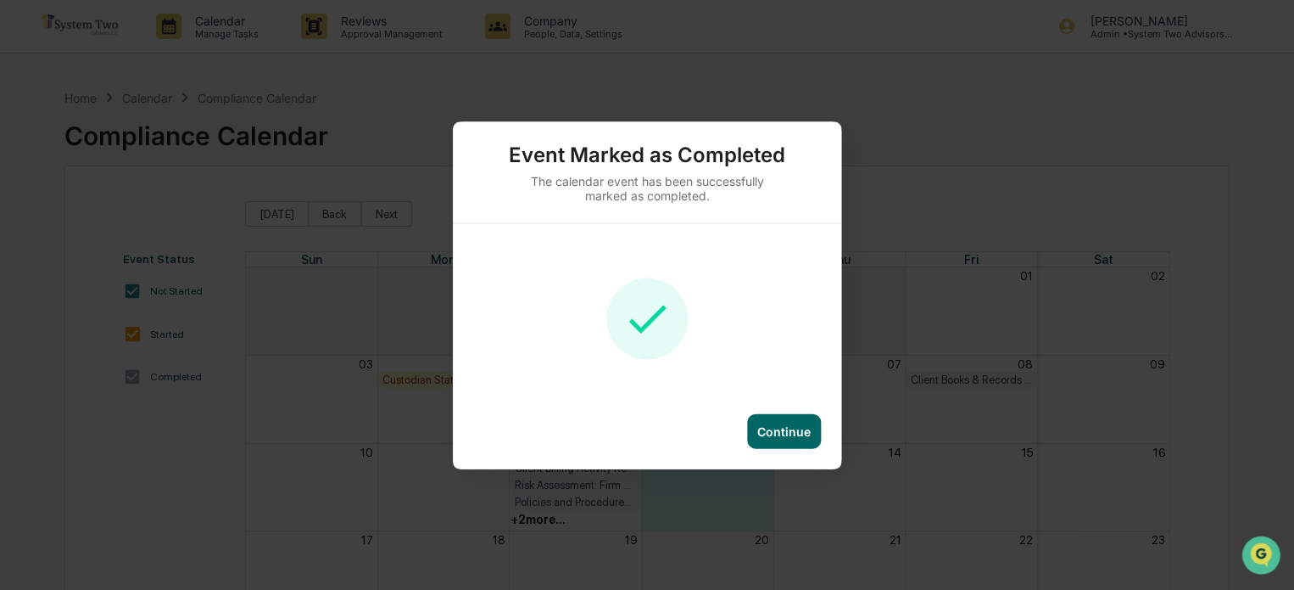
click at [803, 427] on div "Continue" at bounding box center [783, 430] width 53 height 14
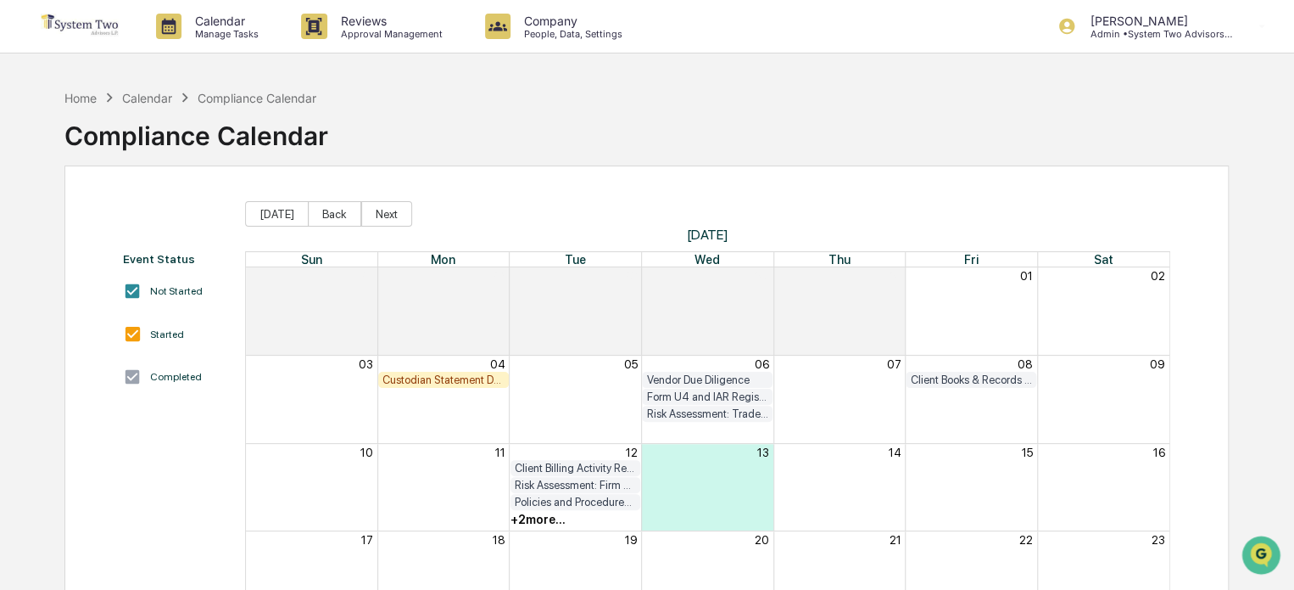
click at [458, 376] on div "Custodian Statement Delivery Review" at bounding box center [444, 379] width 122 height 13
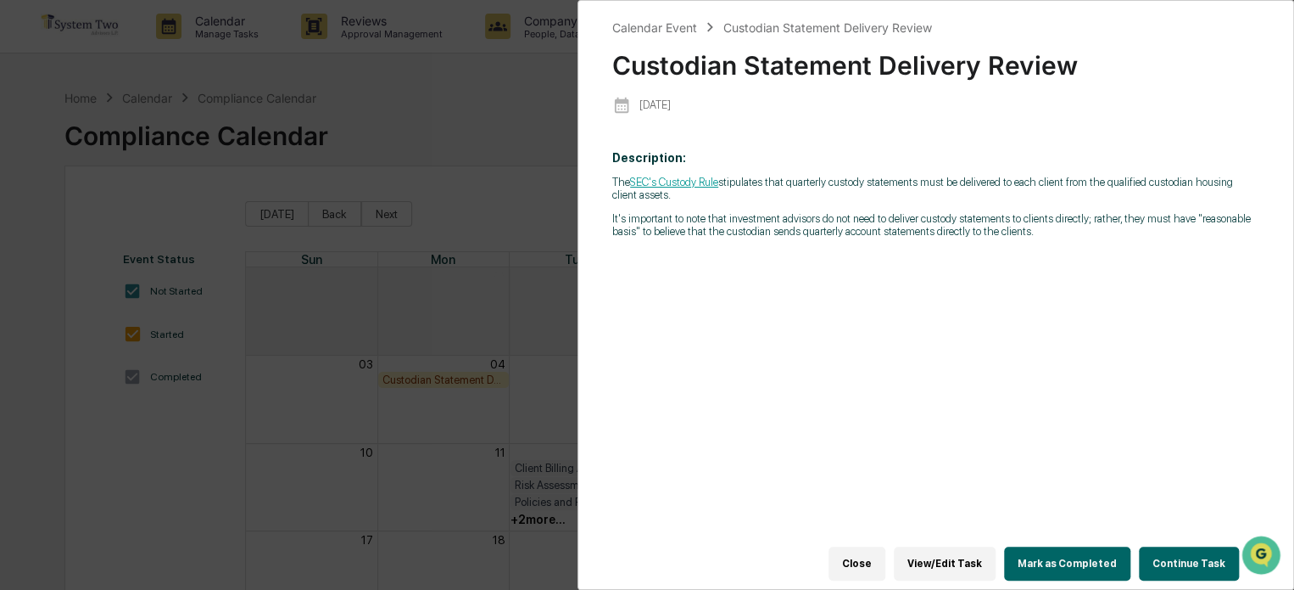
click at [1070, 547] on button "Mark as Completed" at bounding box center [1067, 563] width 126 height 34
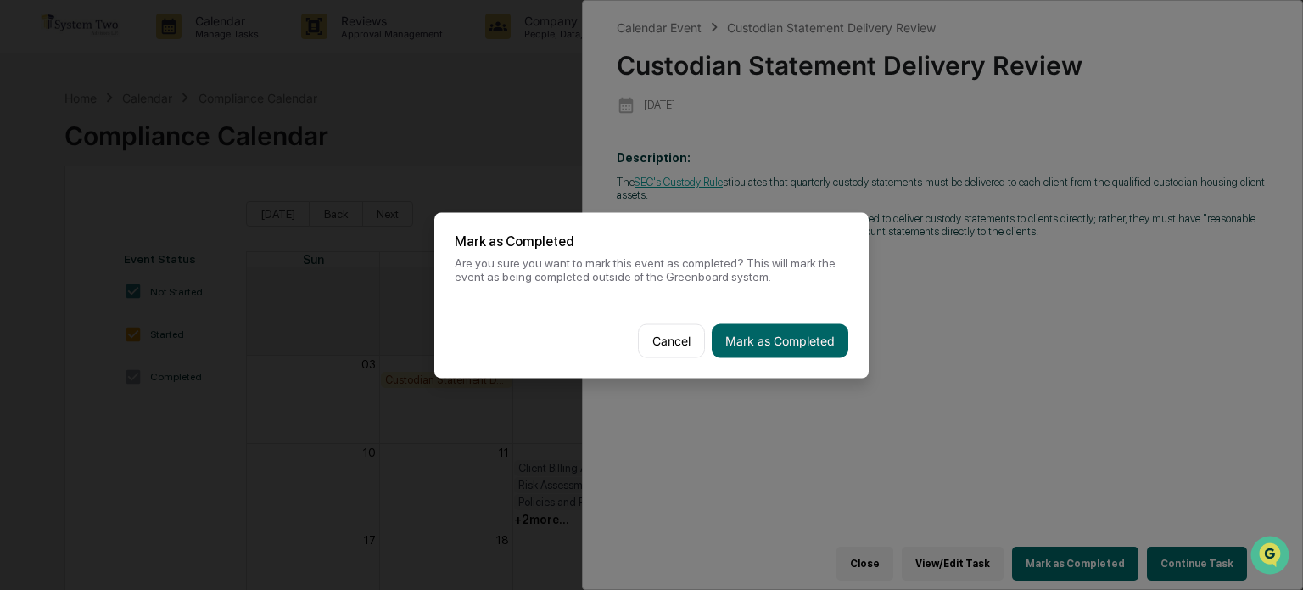
click at [808, 346] on button "Mark as Completed" at bounding box center [780, 340] width 137 height 34
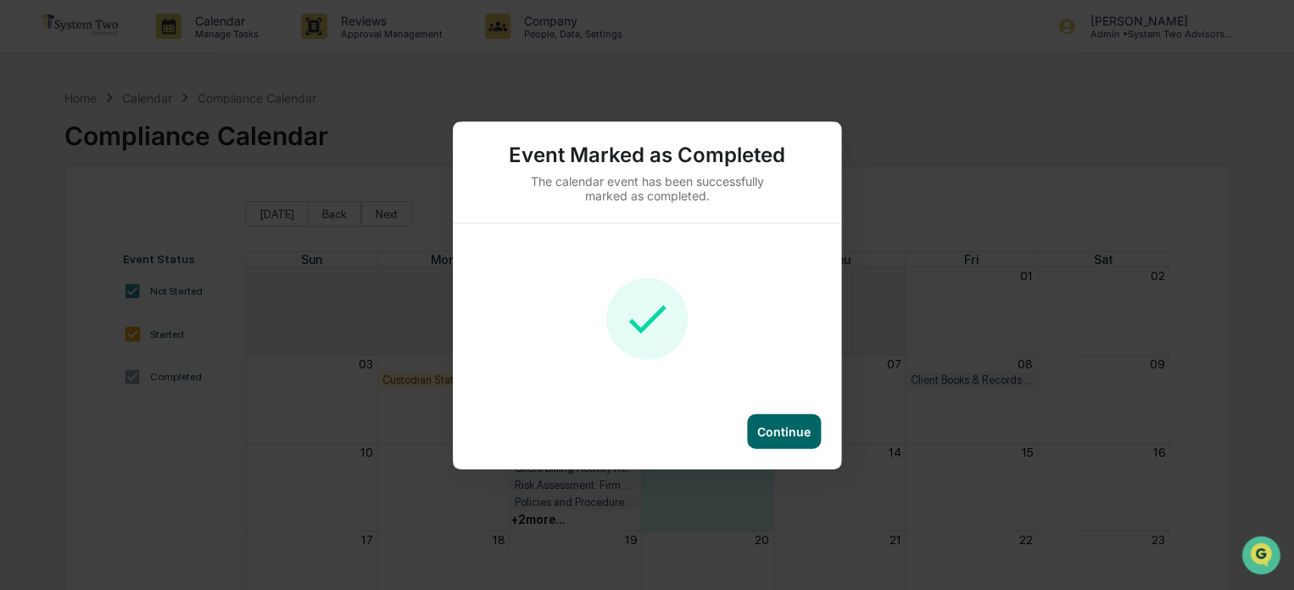
click at [783, 423] on div "Continue" at bounding box center [783, 430] width 53 height 14
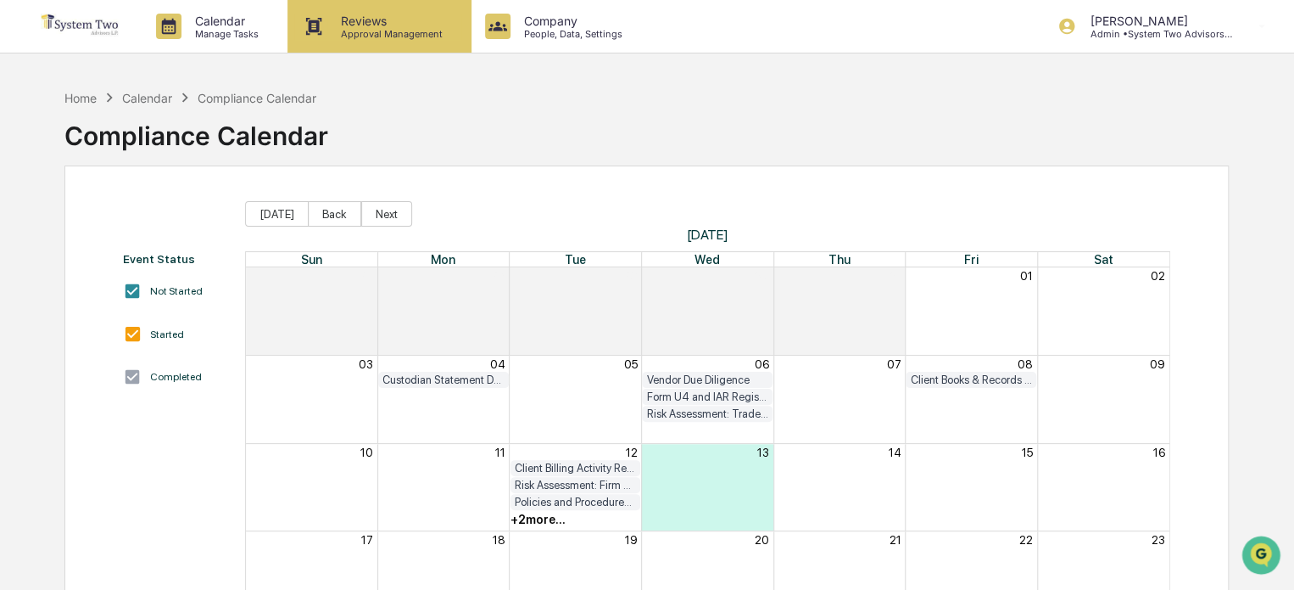
click at [431, 30] on p "Approval Management" at bounding box center [389, 34] width 124 height 12
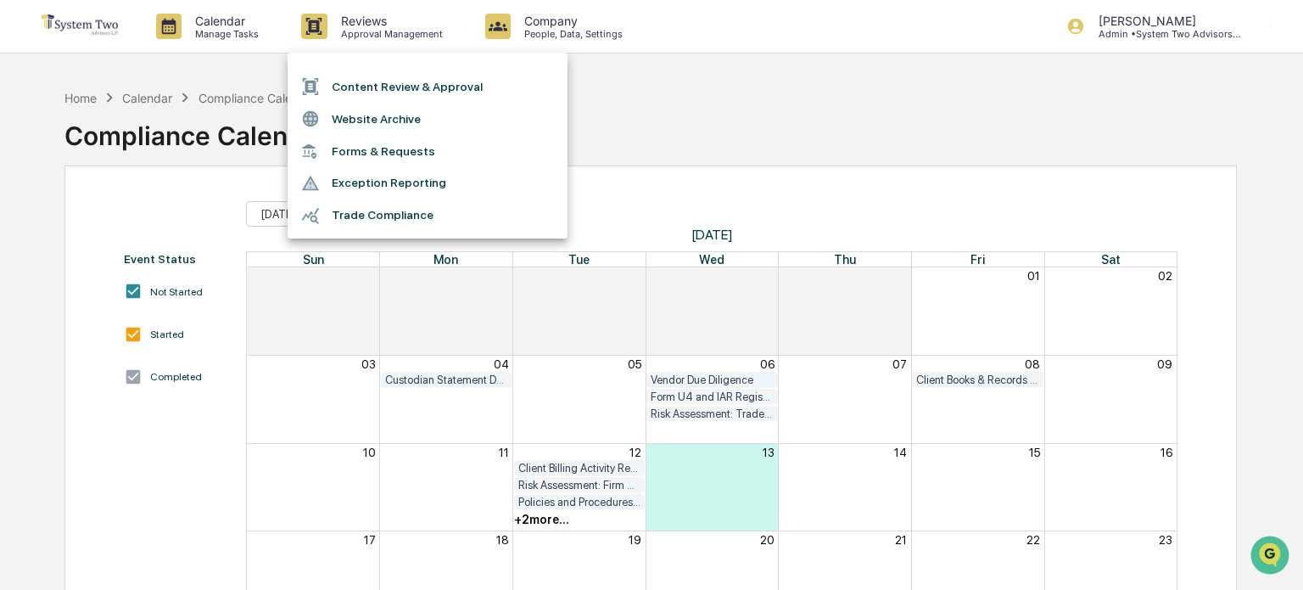
click at [782, 119] on div at bounding box center [651, 295] width 1303 height 590
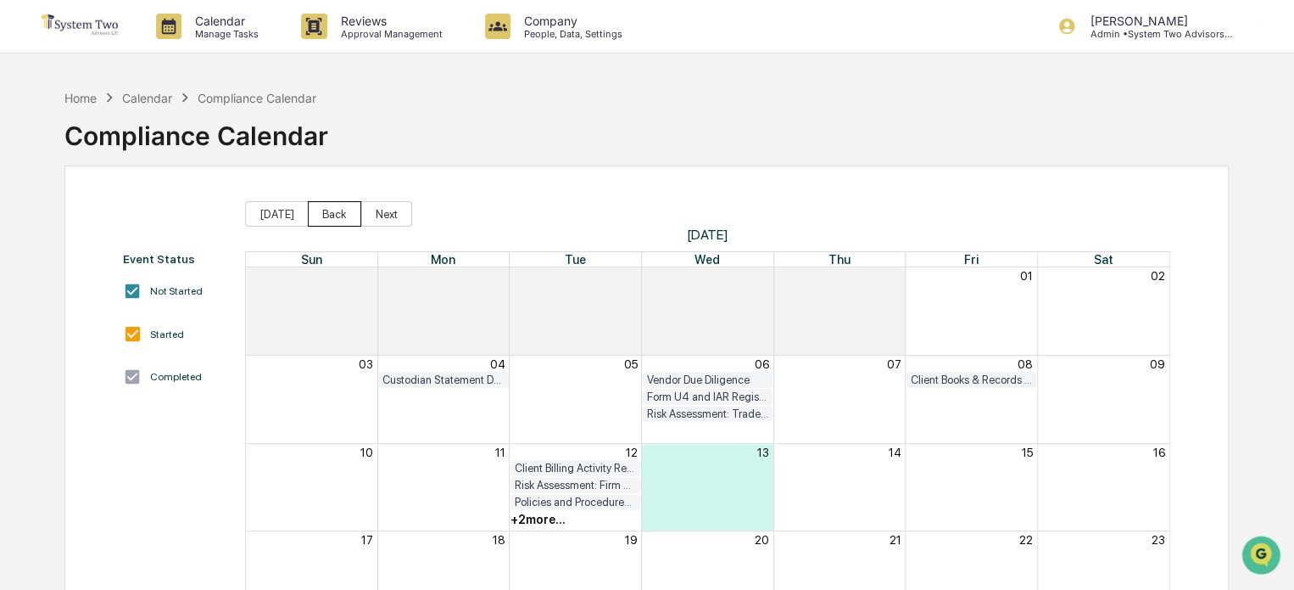
click at [323, 209] on button "Back" at bounding box center [334, 213] width 53 height 25
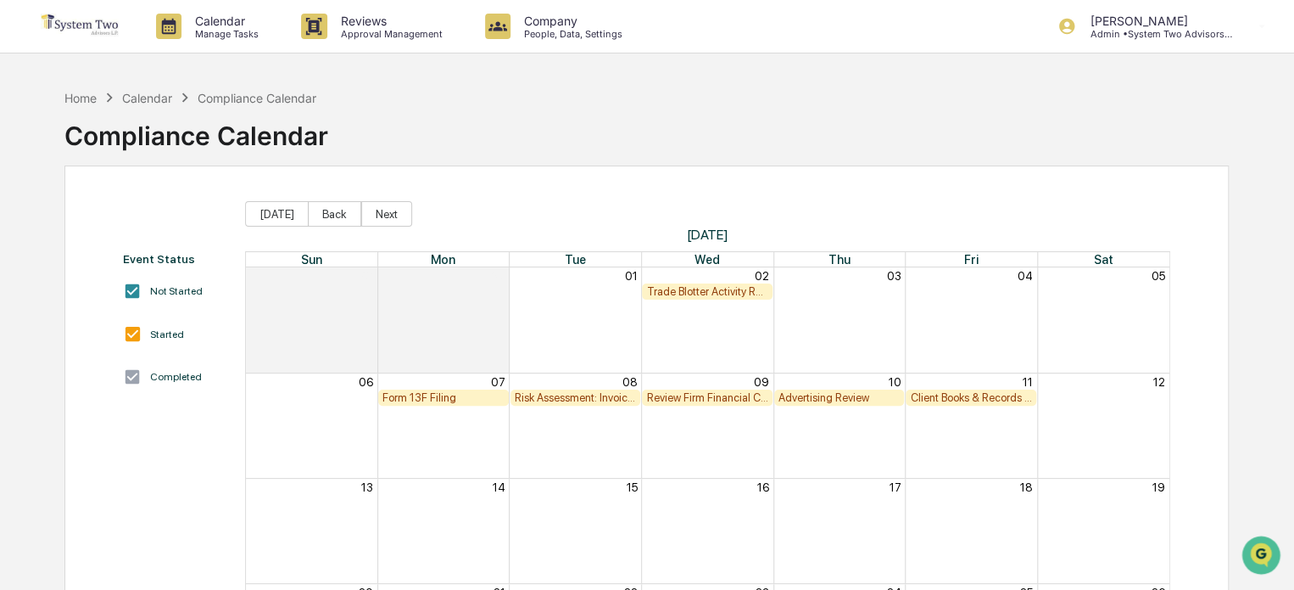
click at [709, 291] on div "Trade Blotter Activity Review" at bounding box center [707, 291] width 122 height 13
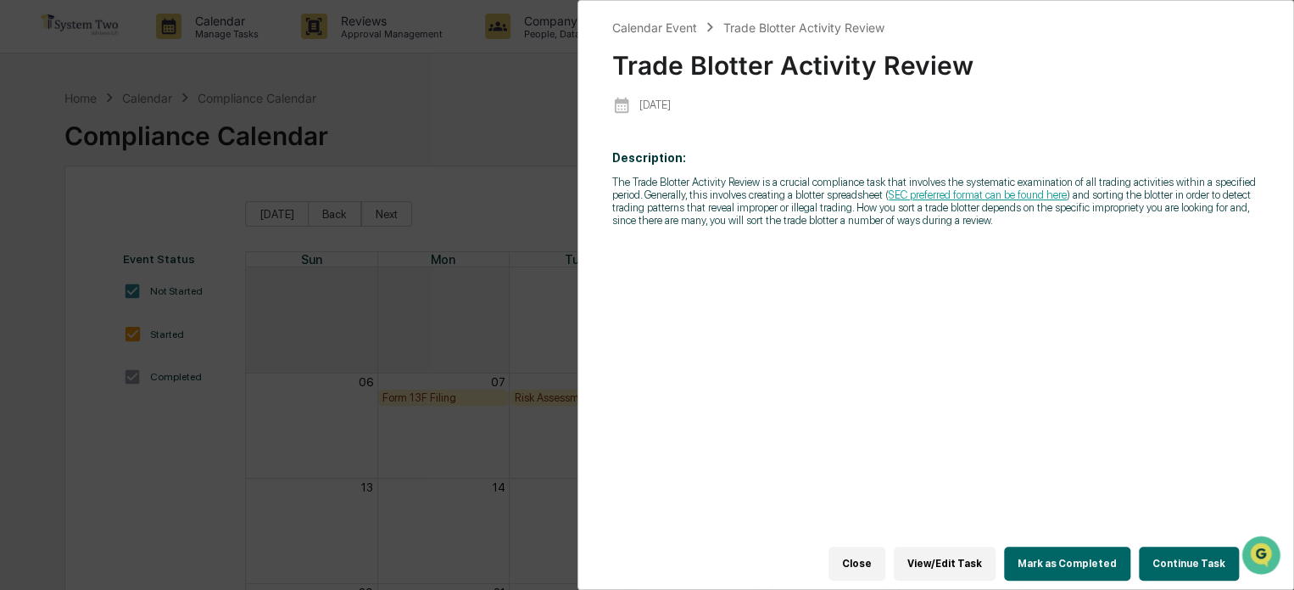
click at [1057, 549] on button "Mark as Completed" at bounding box center [1067, 563] width 126 height 34
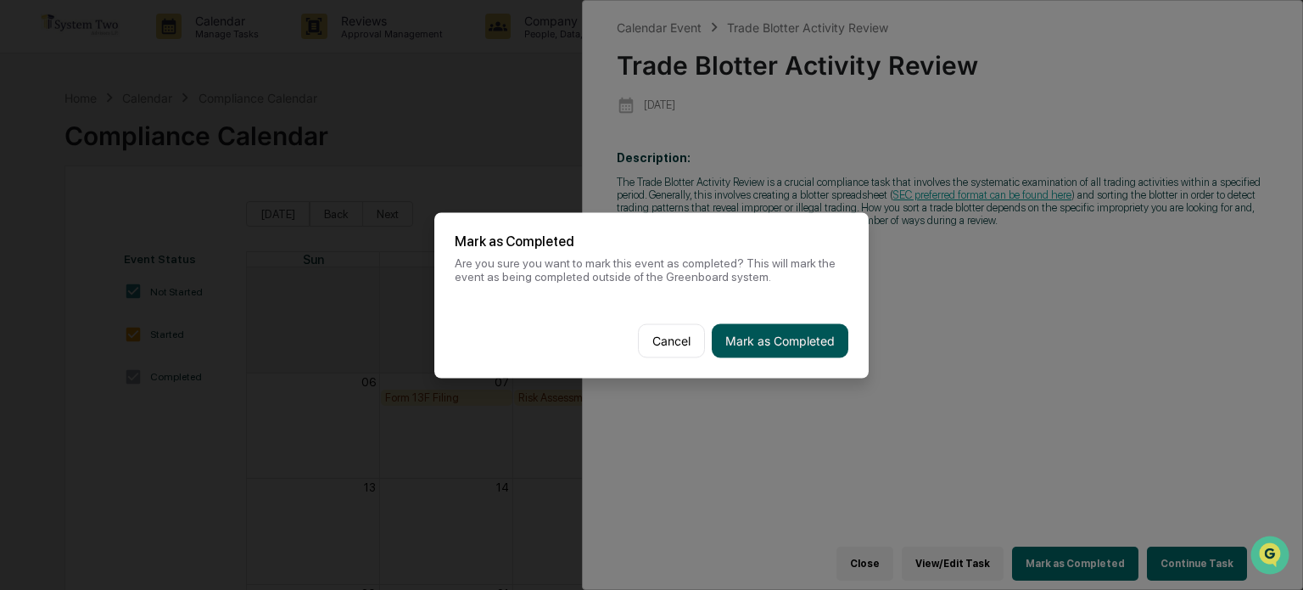
click at [768, 325] on button "Mark as Completed" at bounding box center [780, 340] width 137 height 34
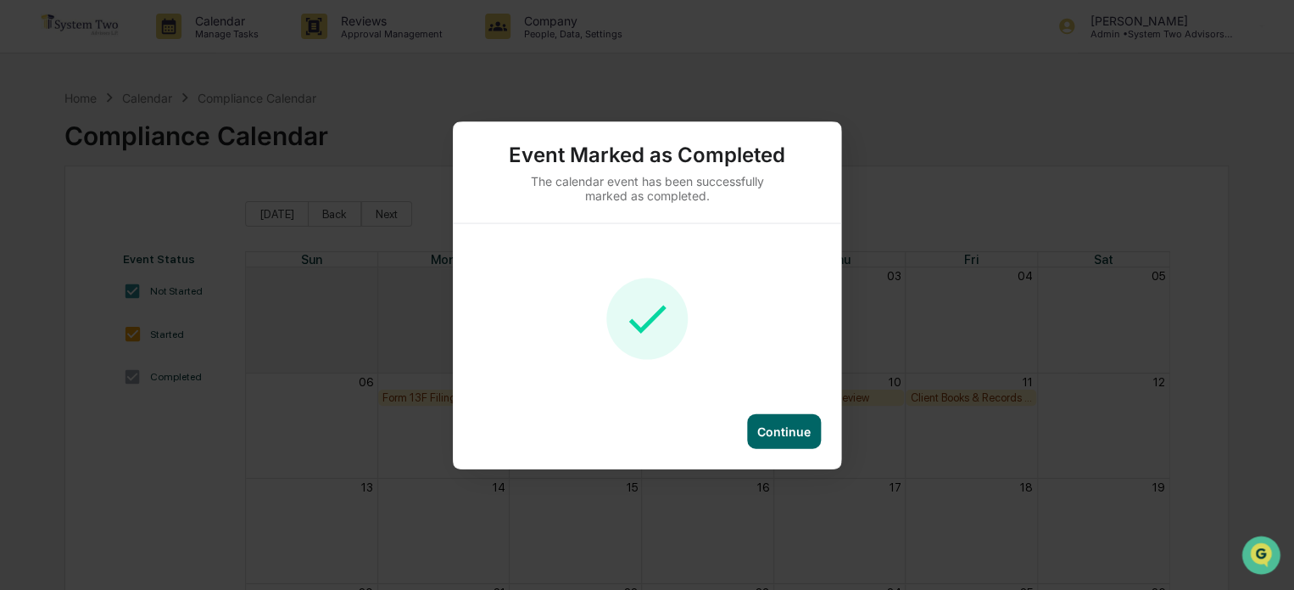
click at [770, 418] on div "Continue" at bounding box center [784, 430] width 74 height 35
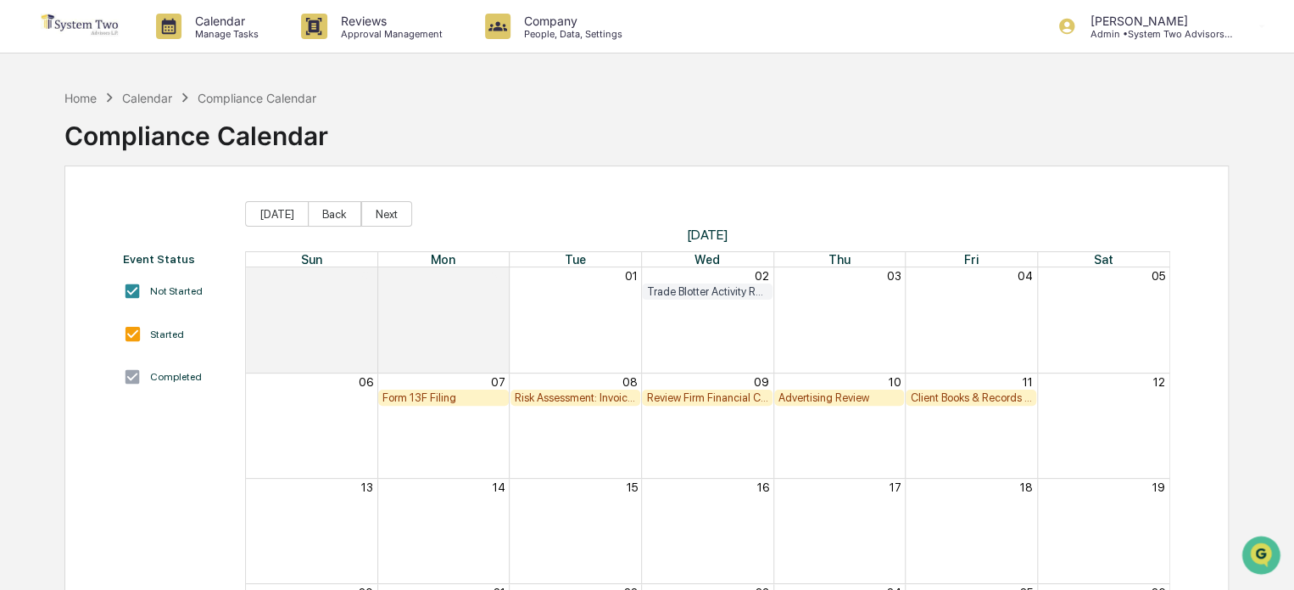
click at [446, 395] on div "Form 13F Filing" at bounding box center [444, 397] width 122 height 13
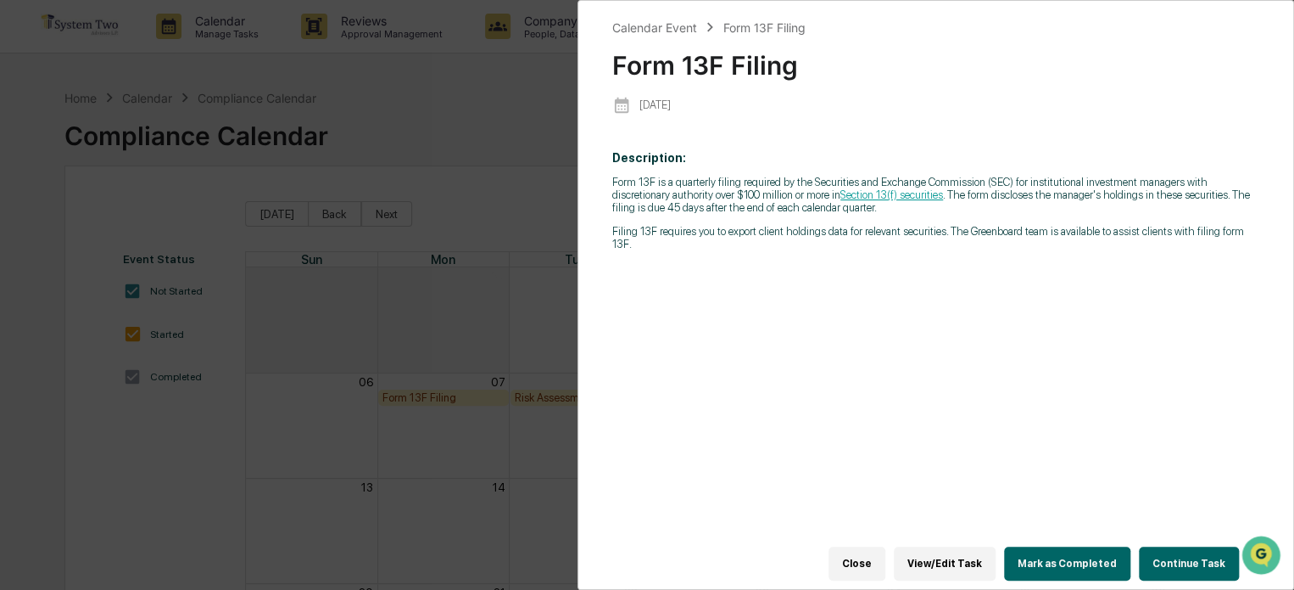
click at [1087, 553] on button "Mark as Completed" at bounding box center [1067, 563] width 126 height 34
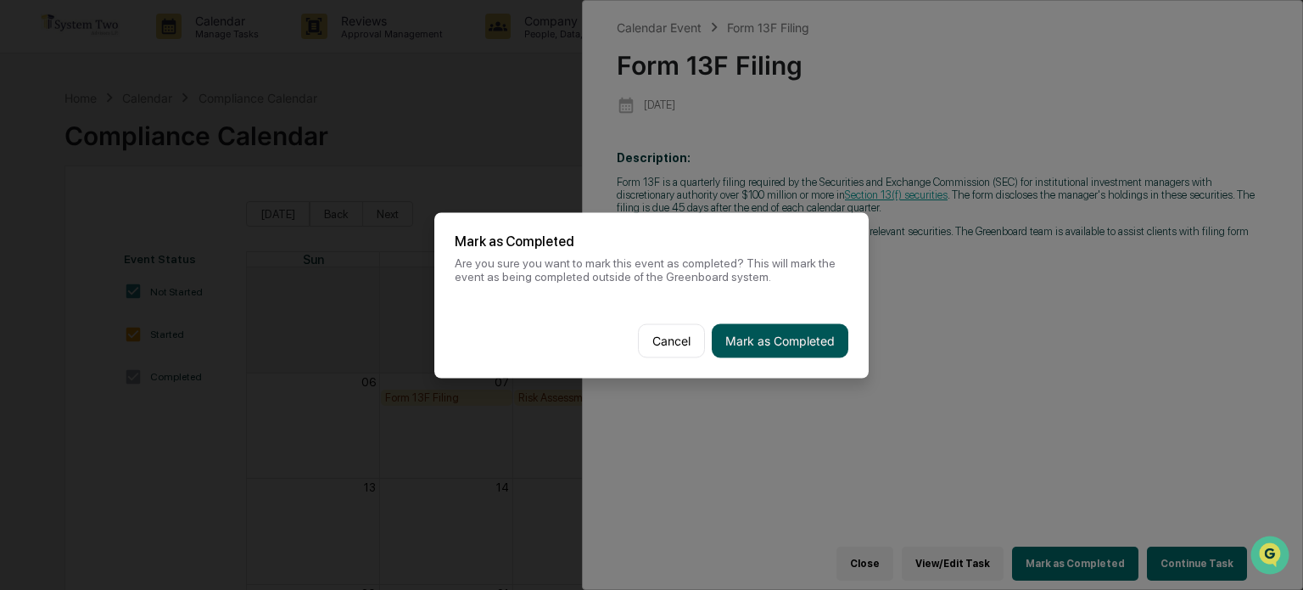
click at [759, 341] on button "Mark as Completed" at bounding box center [780, 340] width 137 height 34
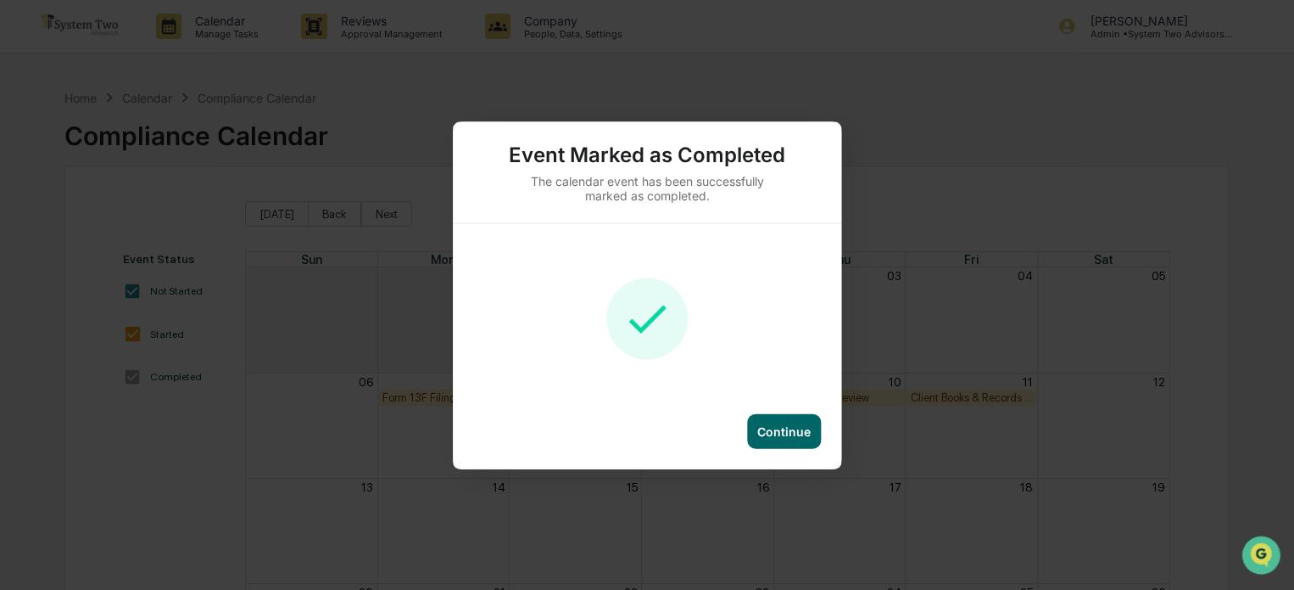
click at [802, 436] on div "Continue" at bounding box center [783, 430] width 53 height 14
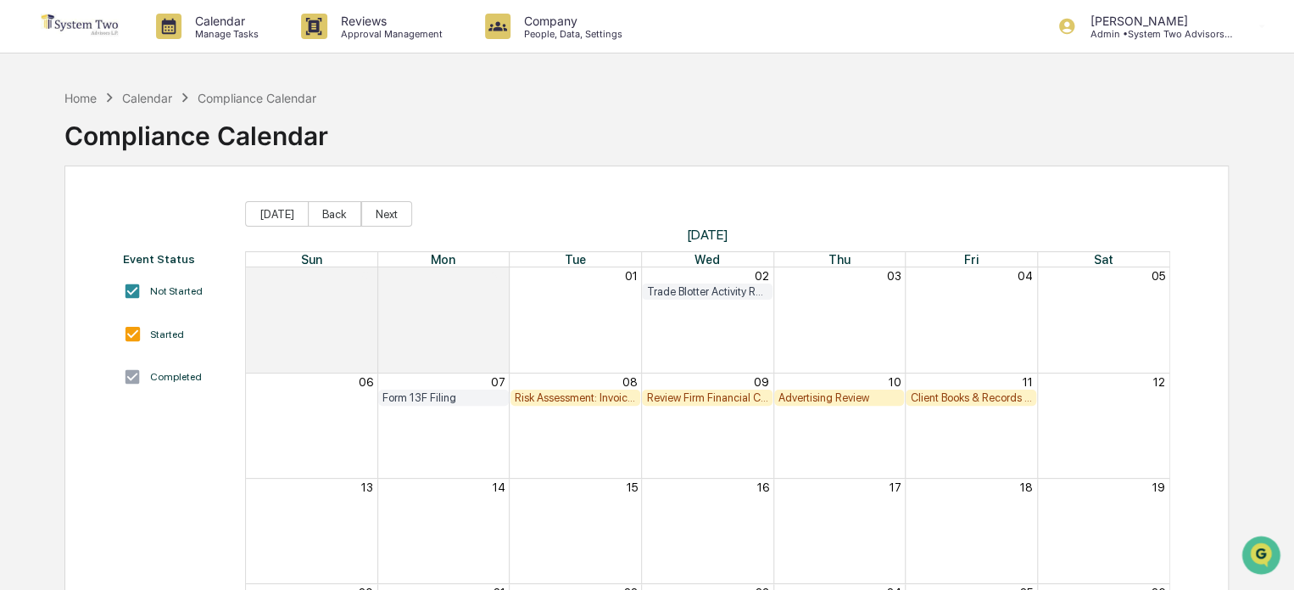
click at [577, 394] on div "Risk Assessment: Invoices/Fees/Valuations" at bounding box center [576, 397] width 122 height 13
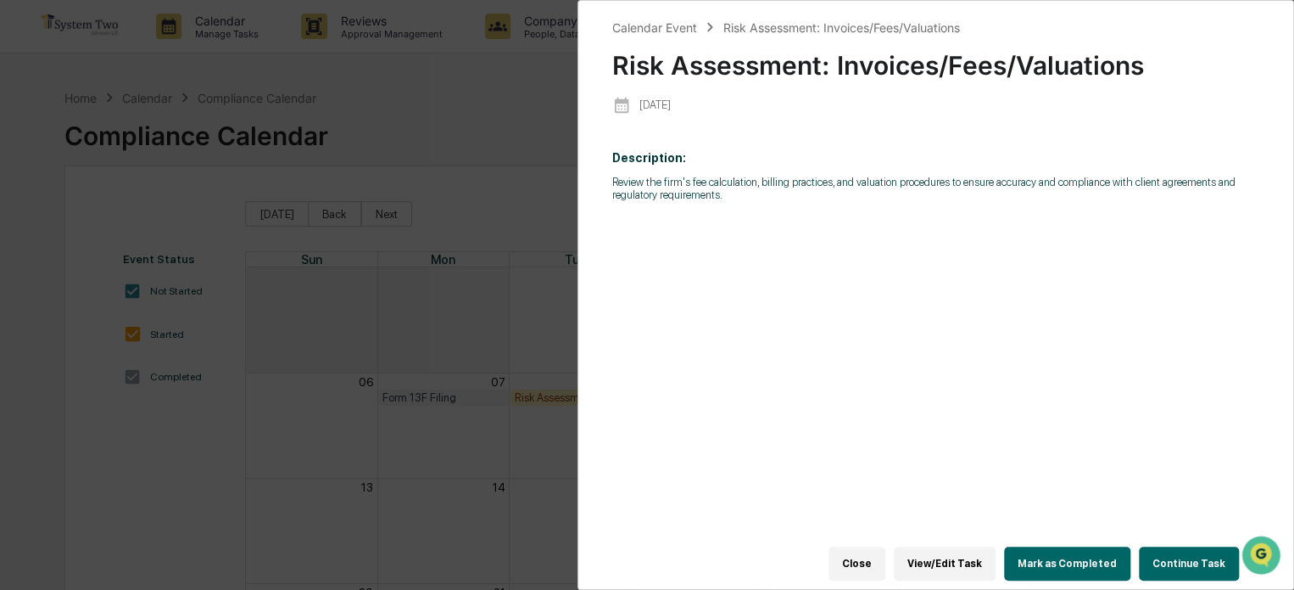
click at [1065, 559] on button "Mark as Completed" at bounding box center [1067, 563] width 126 height 34
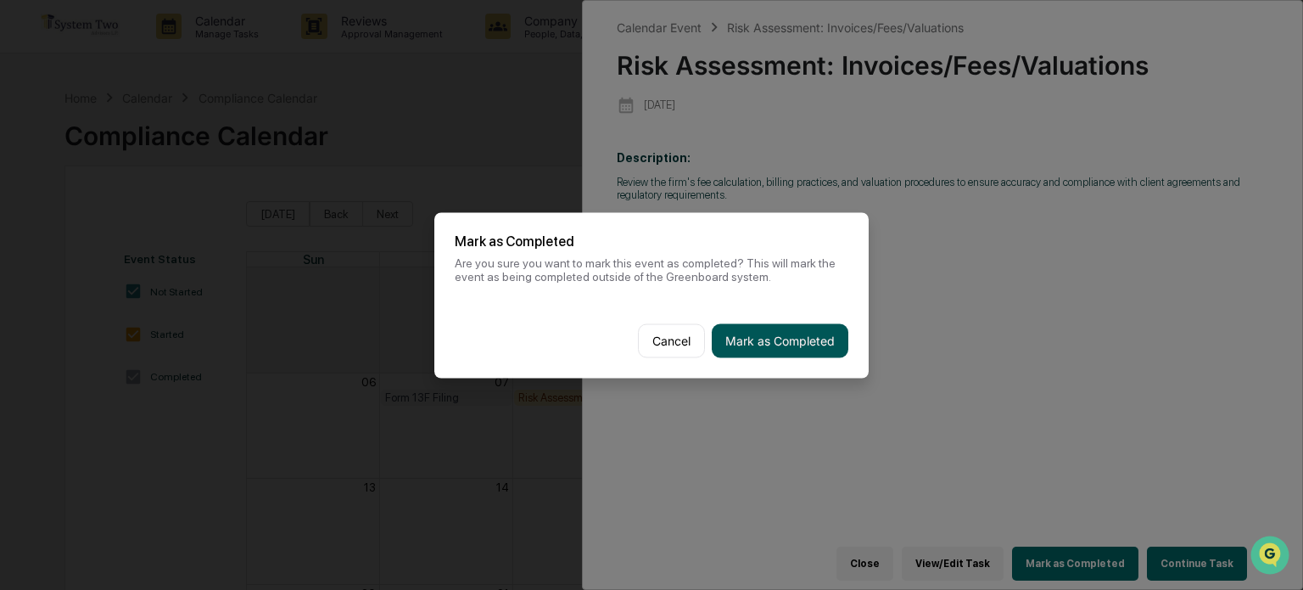
click at [729, 338] on button "Mark as Completed" at bounding box center [780, 340] width 137 height 34
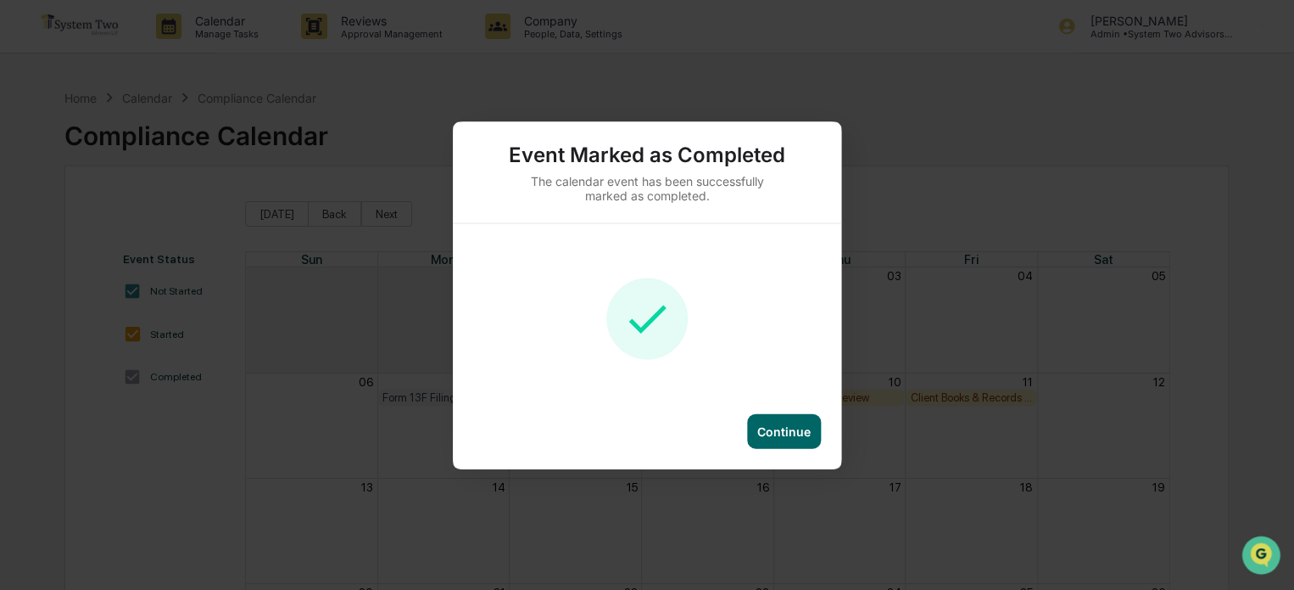
click at [795, 428] on div "Continue" at bounding box center [783, 430] width 53 height 14
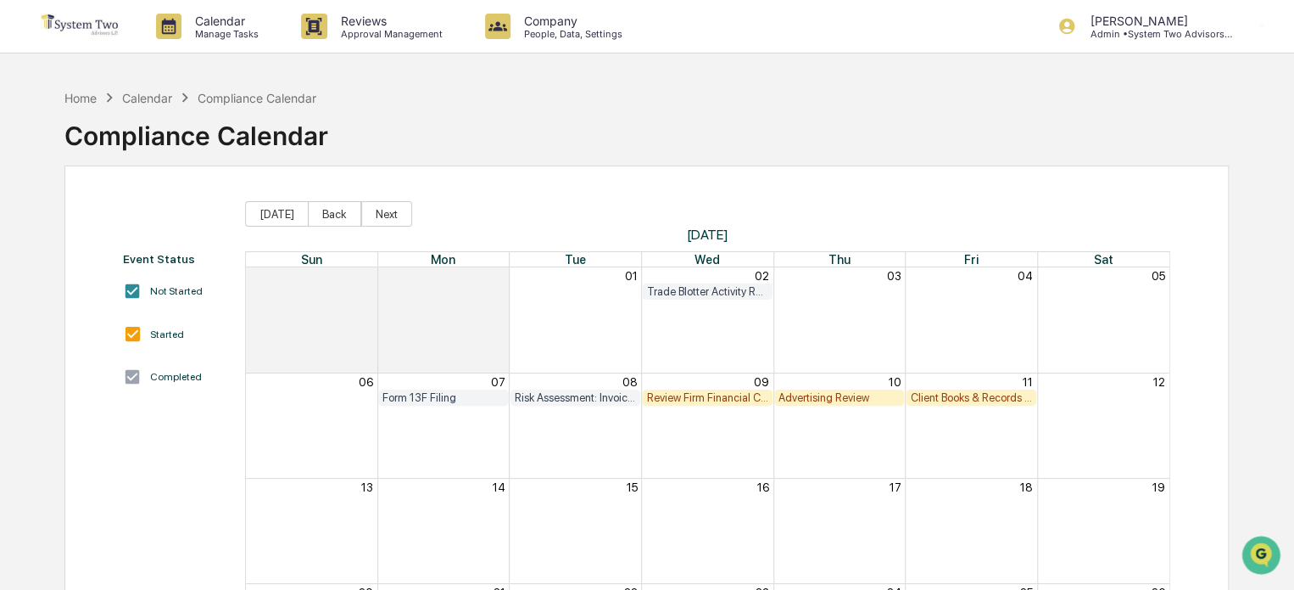
click at [720, 398] on div "Review Firm Financial Condition" at bounding box center [707, 397] width 122 height 13
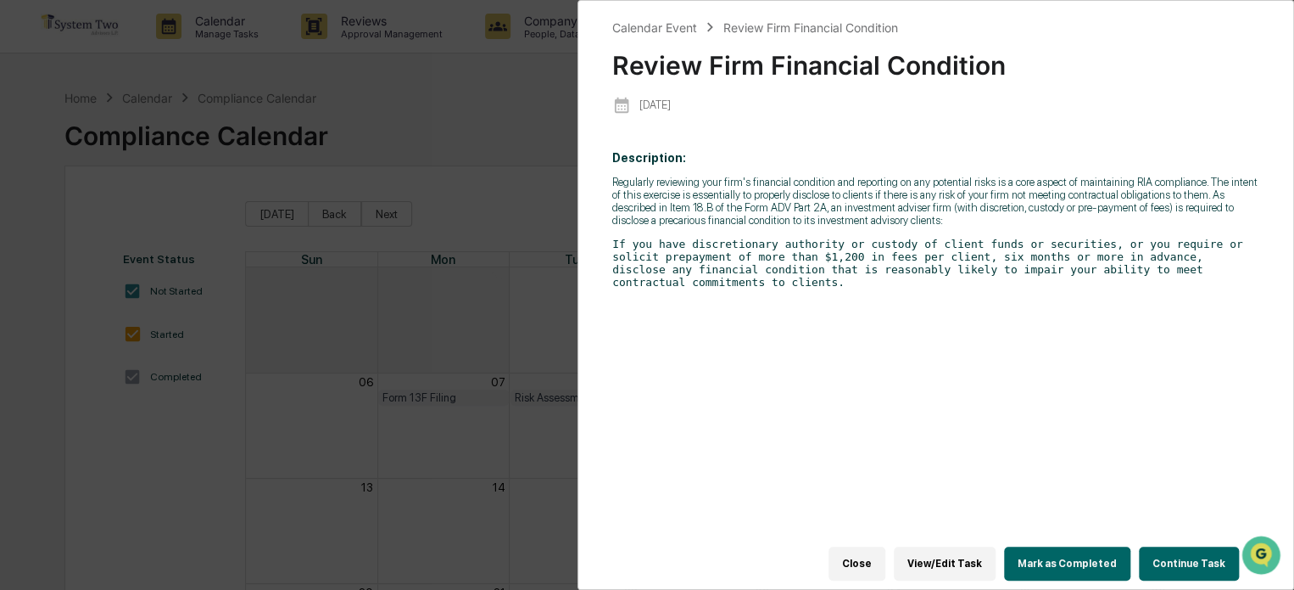
click at [1054, 556] on button "Mark as Completed" at bounding box center [1067, 563] width 126 height 34
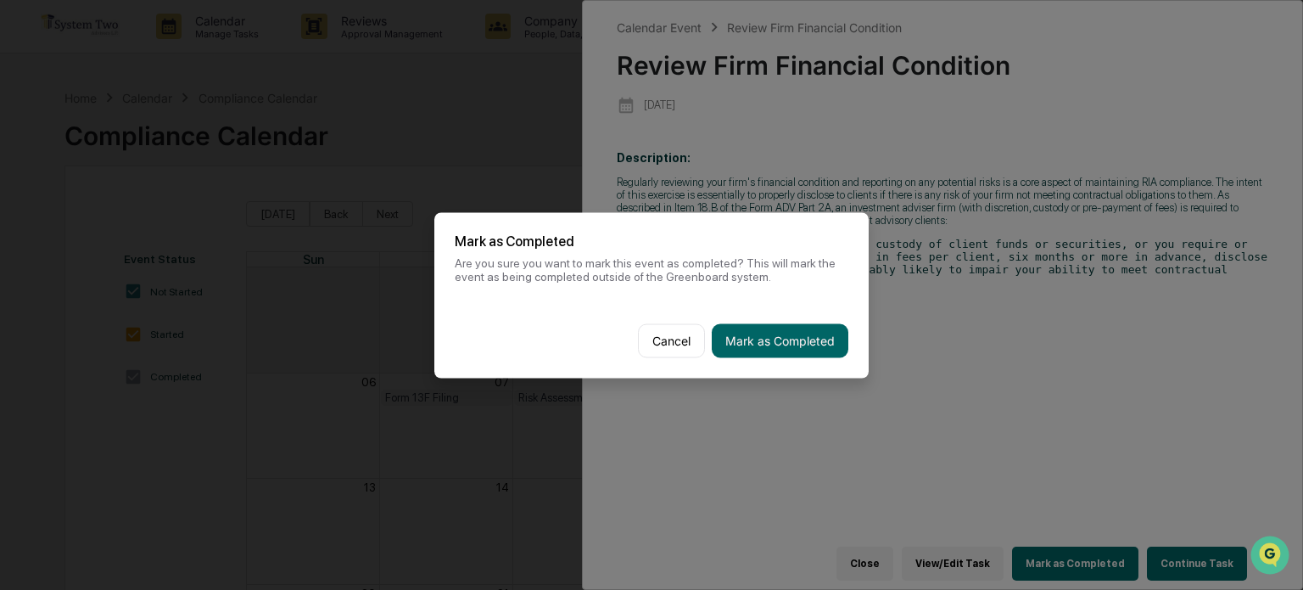
click at [818, 354] on button "Mark as Completed" at bounding box center [780, 340] width 137 height 34
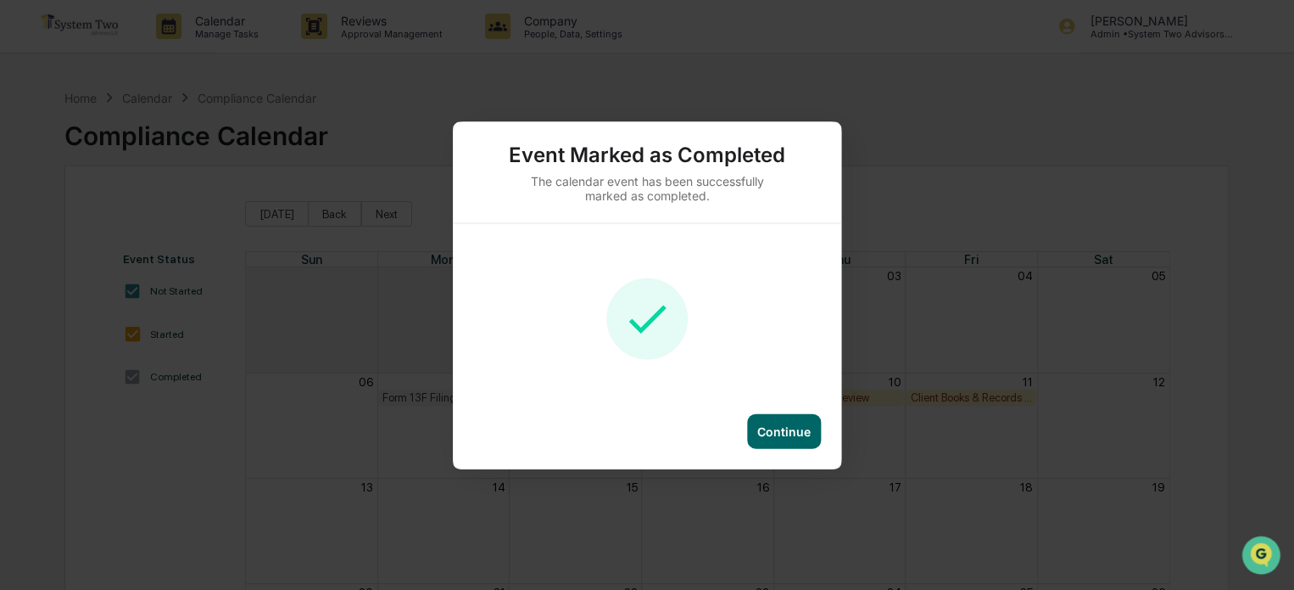
click at [796, 440] on div "Continue" at bounding box center [784, 430] width 74 height 35
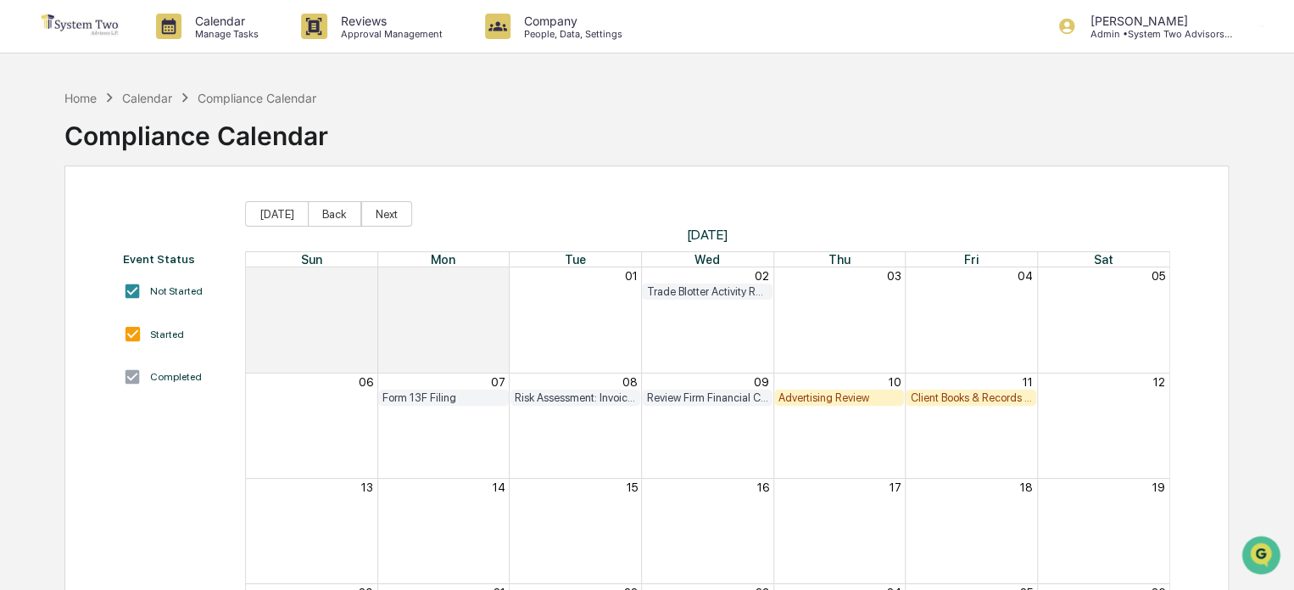
click at [845, 395] on div "Advertising Review" at bounding box center [840, 397] width 122 height 13
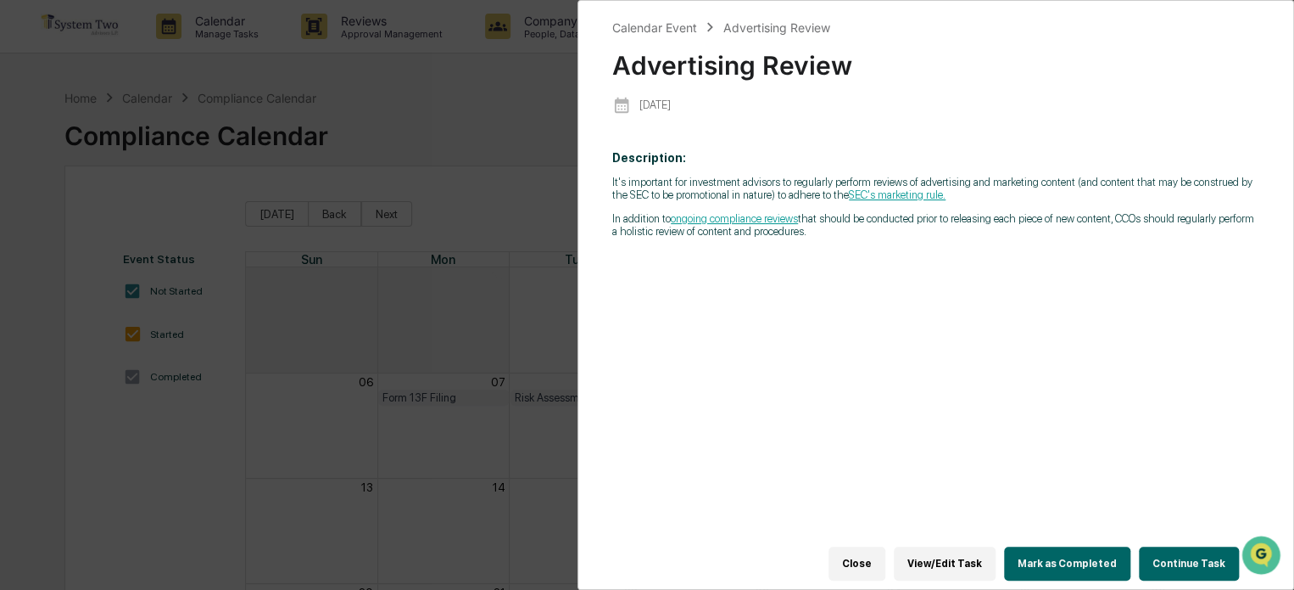
click at [1050, 551] on button "Mark as Completed" at bounding box center [1067, 563] width 126 height 34
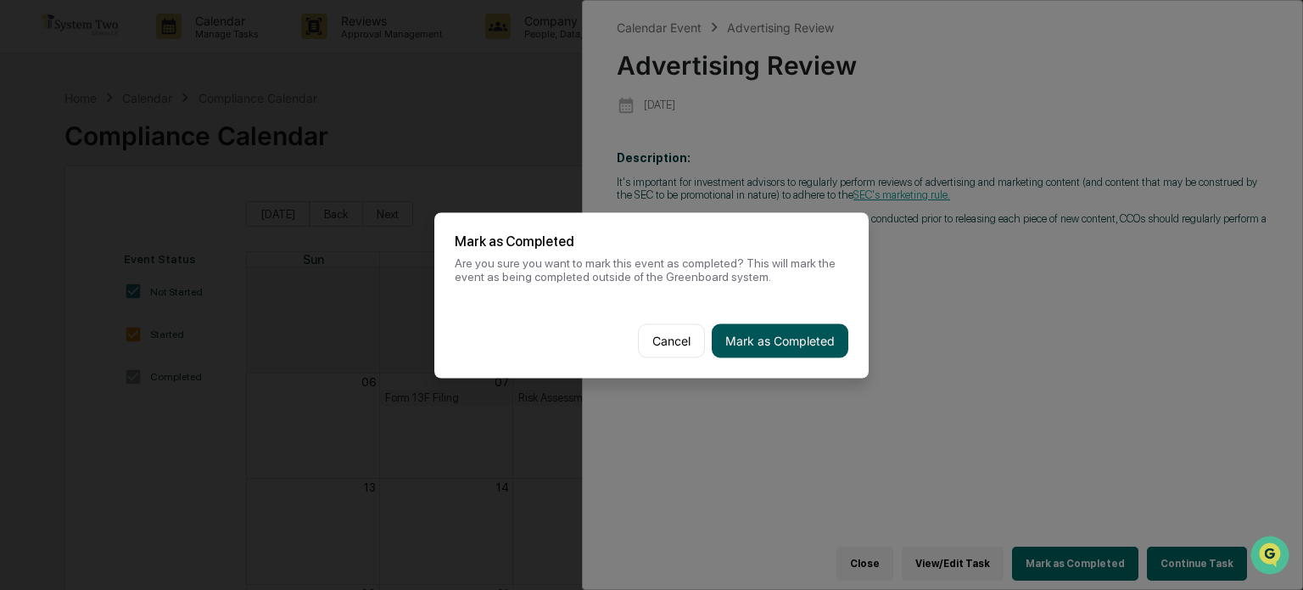
click at [824, 341] on button "Mark as Completed" at bounding box center [780, 340] width 137 height 34
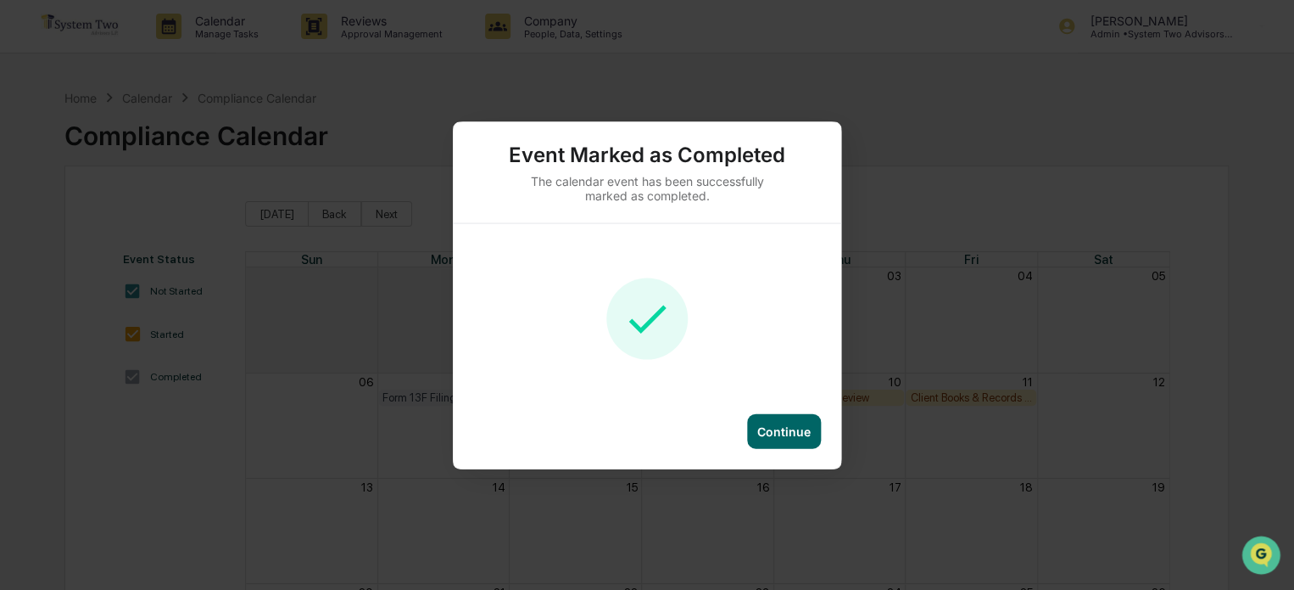
click at [798, 423] on div "Continue" at bounding box center [783, 430] width 53 height 14
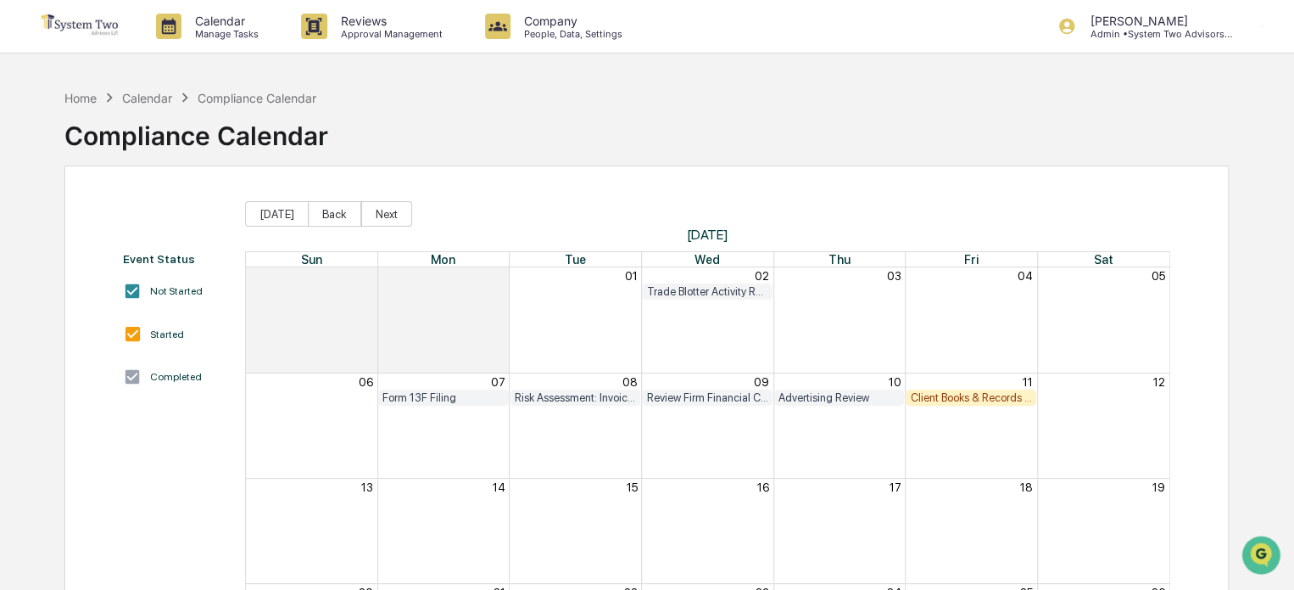
click at [959, 394] on div "Client Books & Records Review" at bounding box center [971, 397] width 122 height 13
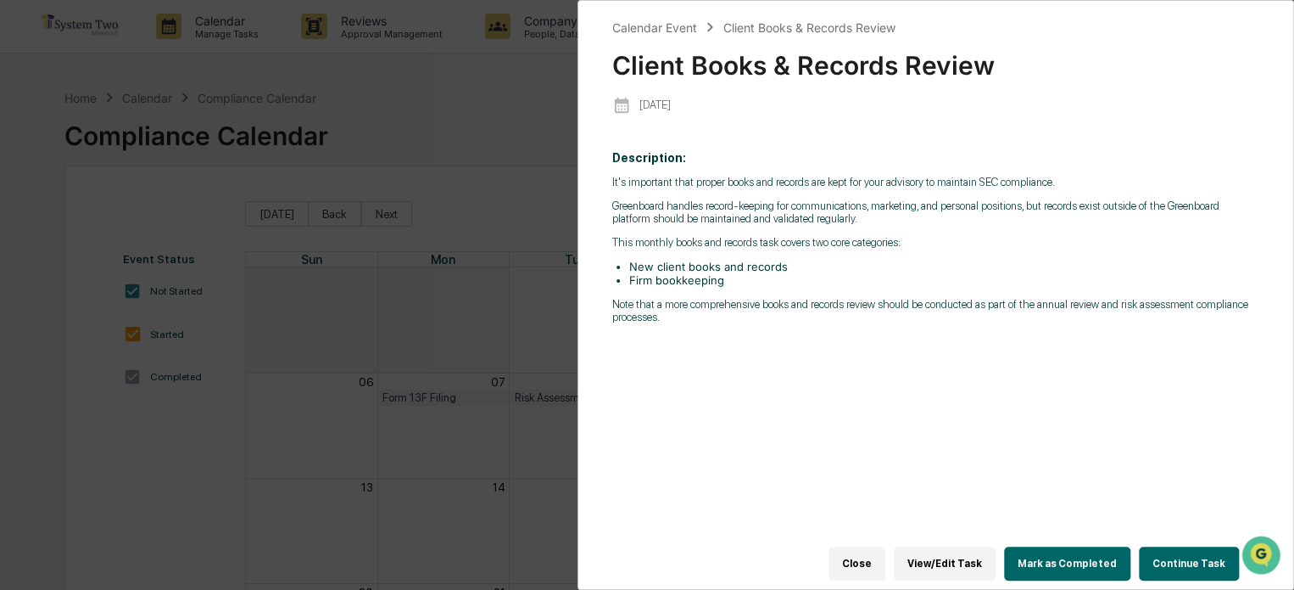
click at [1064, 555] on button "Mark as Completed" at bounding box center [1067, 563] width 126 height 34
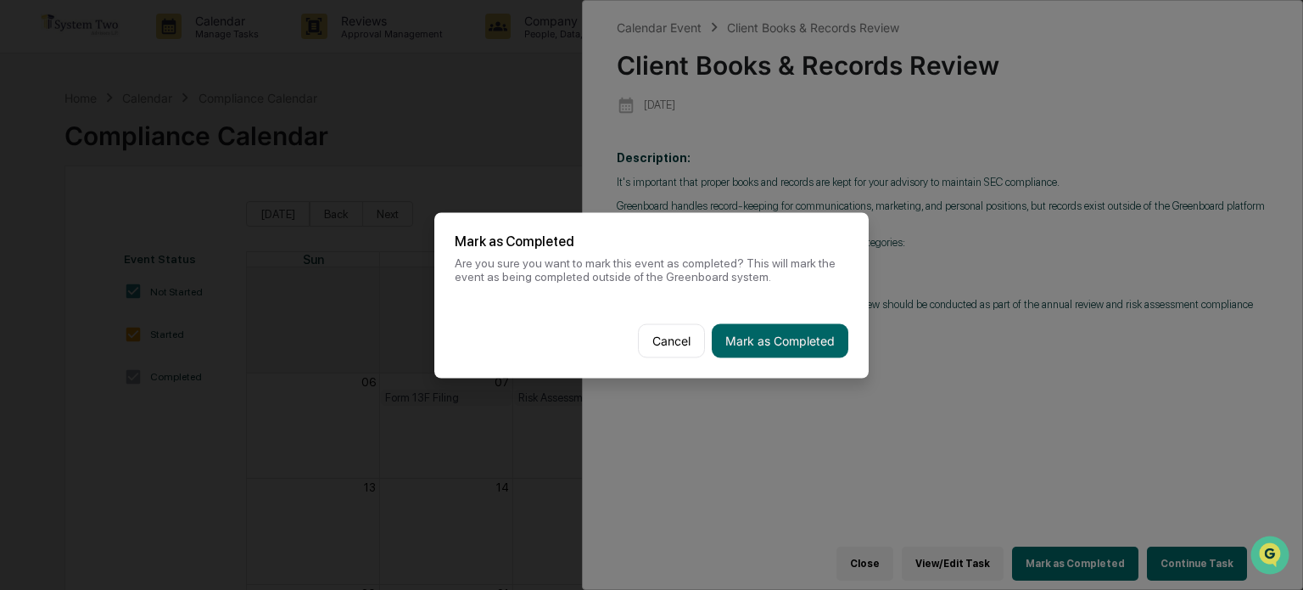
click at [826, 332] on button "Mark as Completed" at bounding box center [780, 340] width 137 height 34
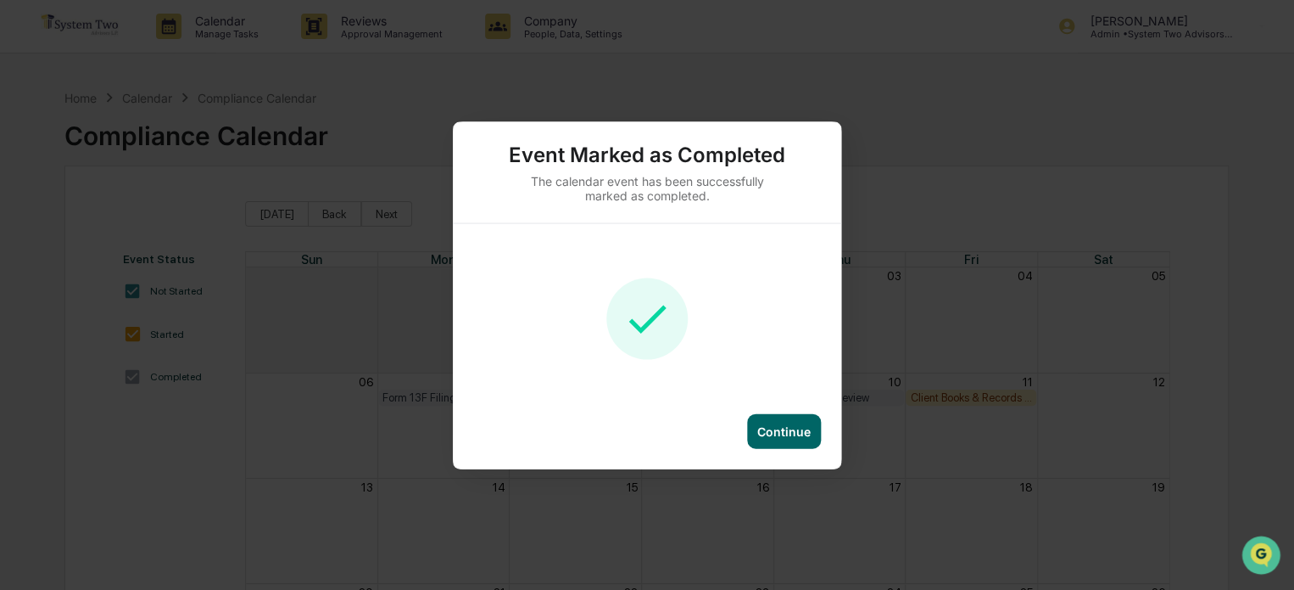
click at [807, 423] on div "Continue" at bounding box center [783, 430] width 53 height 14
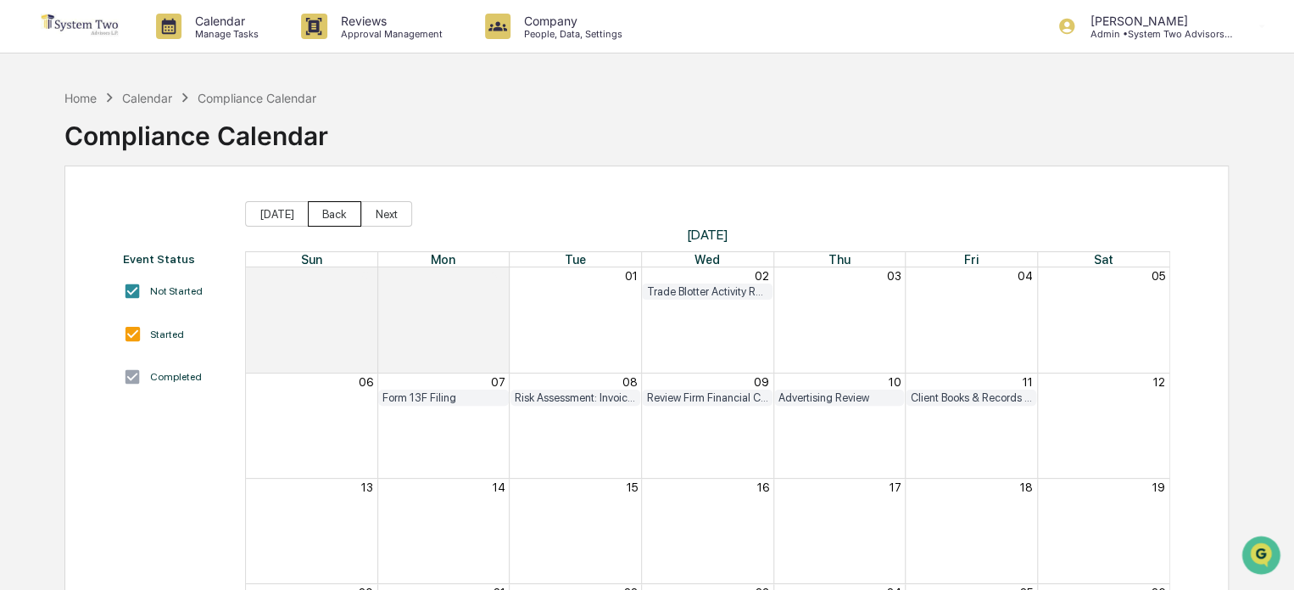
click at [326, 212] on button "Back" at bounding box center [334, 213] width 53 height 25
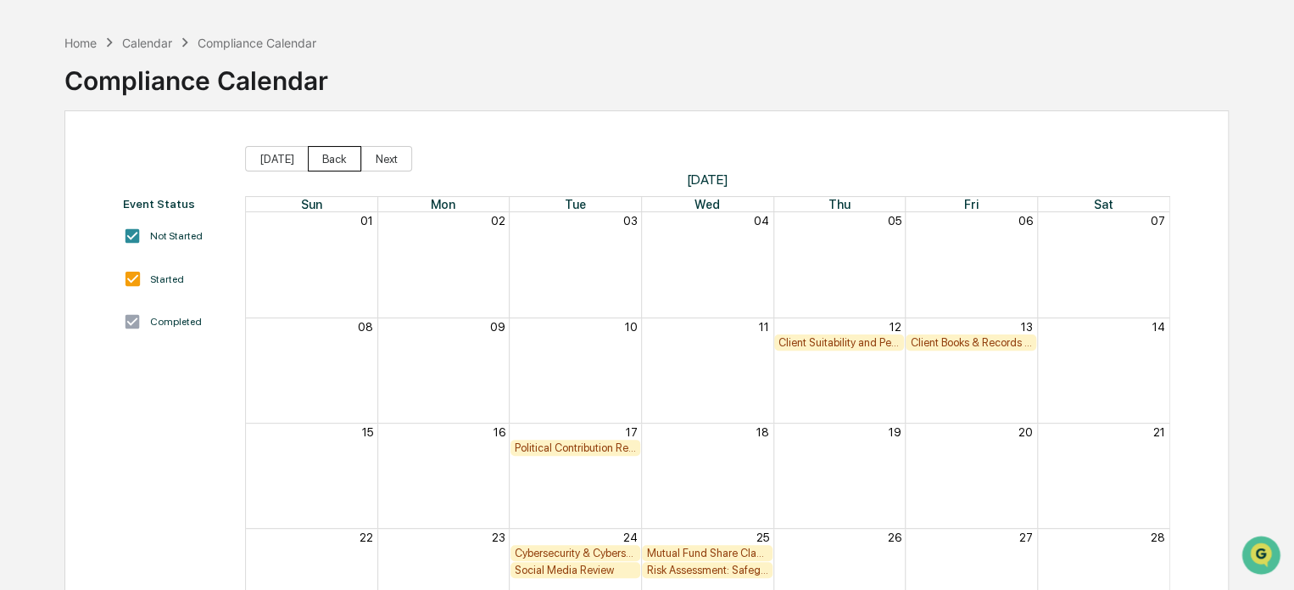
scroll to position [85, 0]
